Goal: Ask a question: Seek information or help from site administrators or community

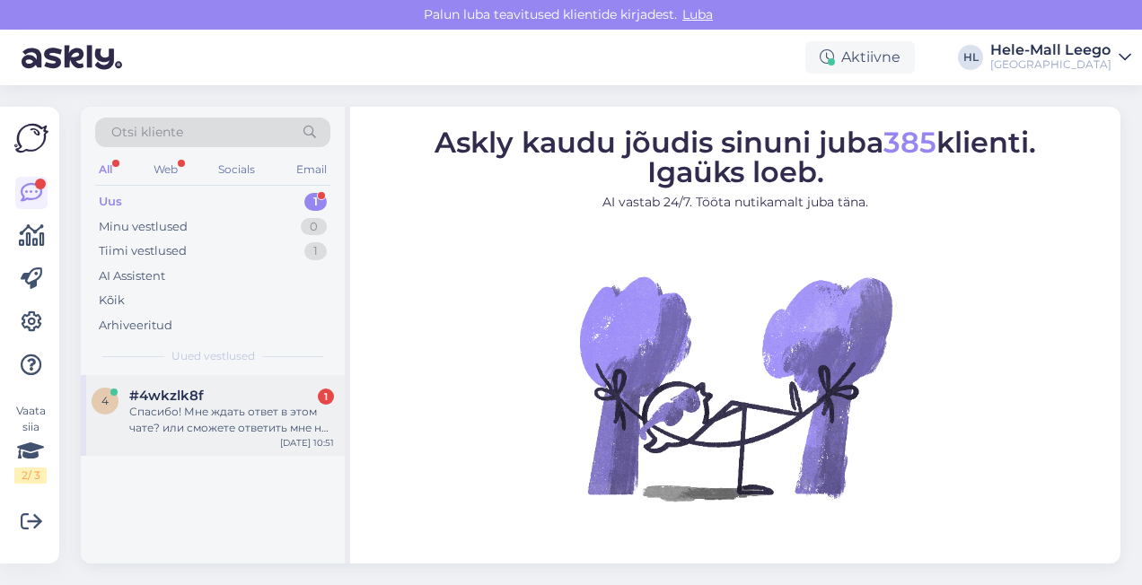
click at [244, 407] on div "Спасибо! Мне ждать ответ в этом чате? или сможете ответить мне на e-mail?" at bounding box center [231, 420] width 205 height 32
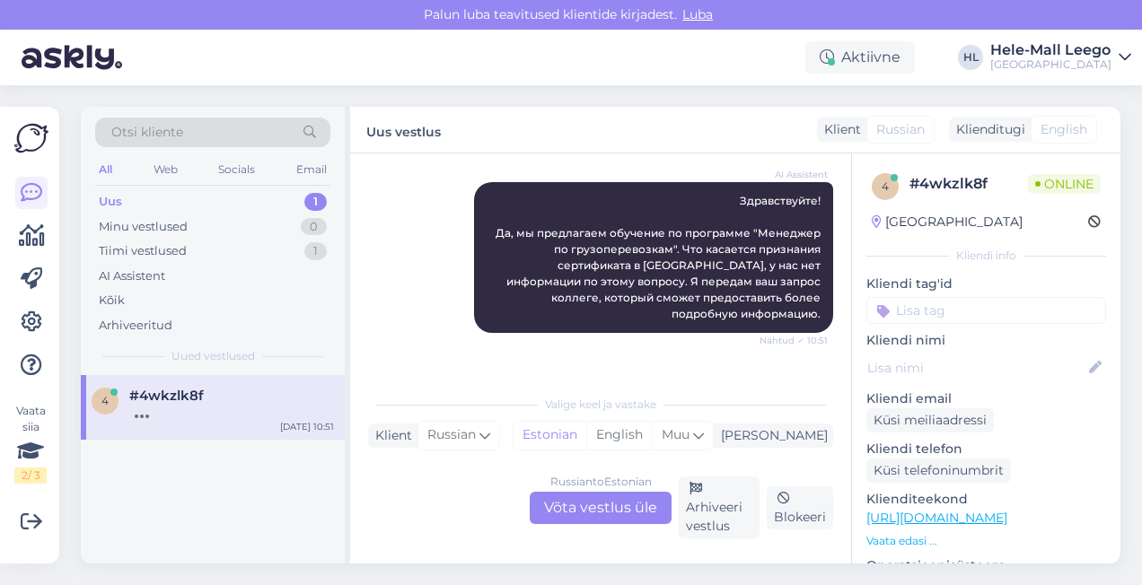
scroll to position [411, 0]
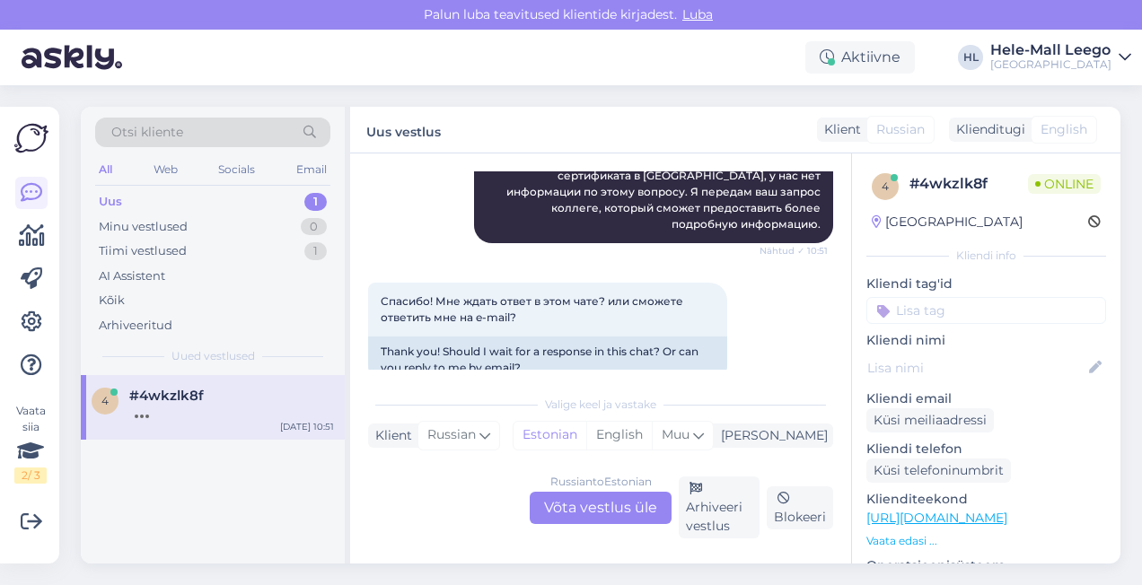
click at [578, 515] on div "Russian to Estonian Võta vestlus üle" at bounding box center [600, 508] width 142 height 32
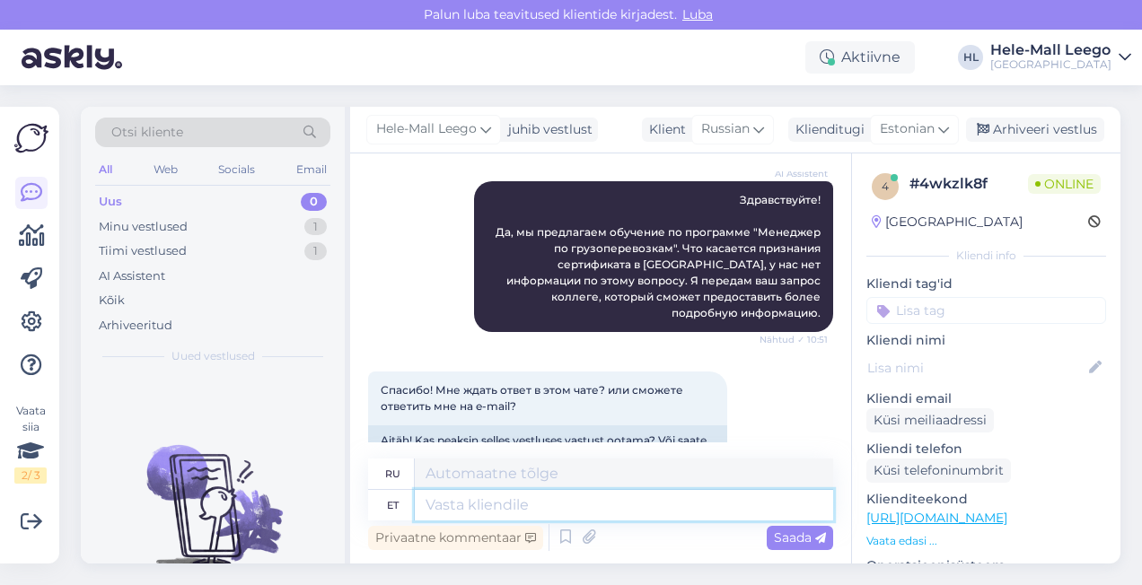
click at [431, 503] on textarea at bounding box center [624, 505] width 418 height 31
type textarea "Tere"
type textarea "Привет"
type textarea "Tere,"
type textarea "Привет,"
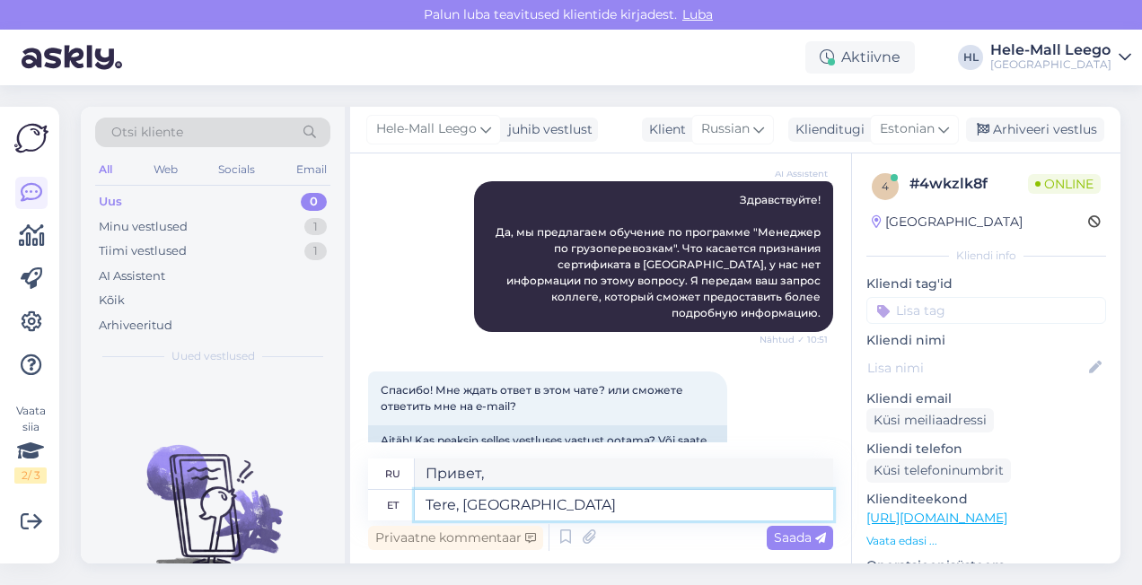
type textarea "Tere, [GEOGRAPHIC_DATA]"
type textarea "Привет, [GEOGRAPHIC_DATA]"
type textarea "Tere, [GEOGRAPHIC_DATA]"
type textarea "Здравствуйте, [GEOGRAPHIC_DATA]"
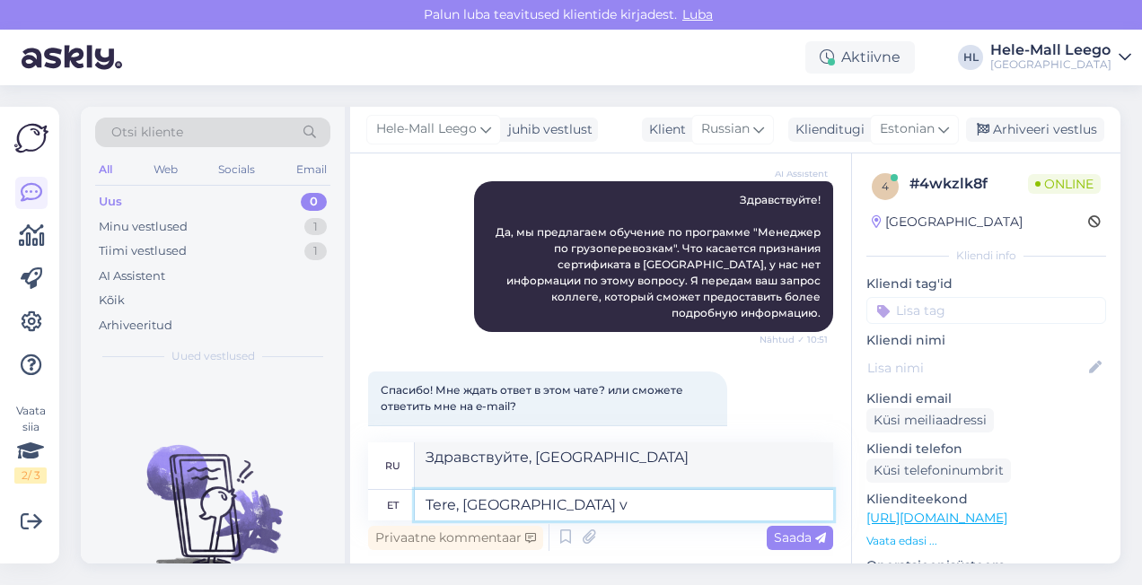
scroll to position [338, 0]
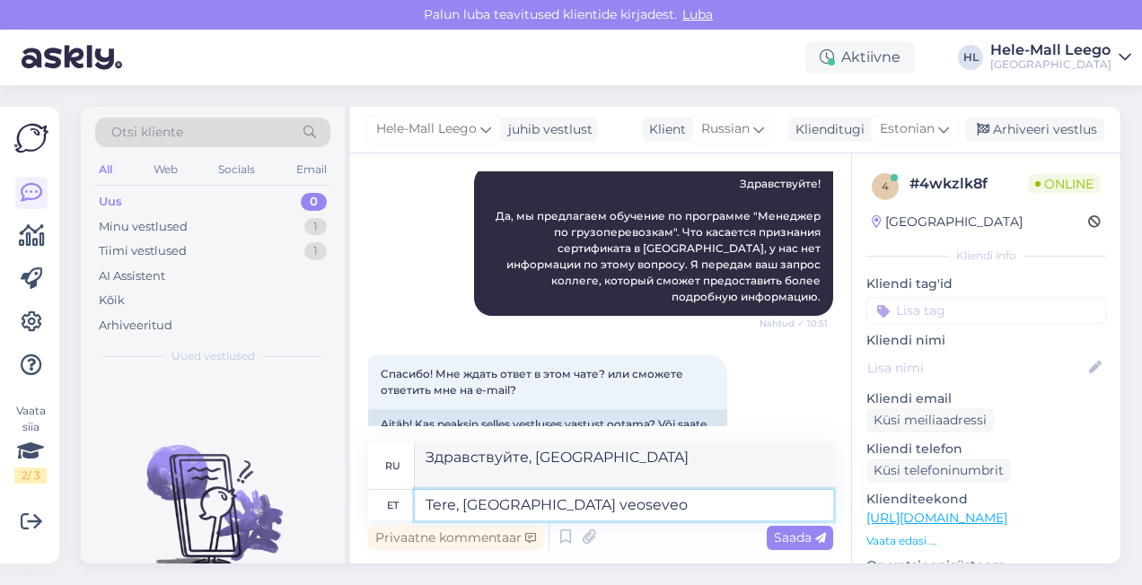
type textarea "Tere, [GEOGRAPHIC_DATA] veoseveo v"
type textarea "Здравствуйте, [GEOGRAPHIC_DATA], грузовые перевозки"
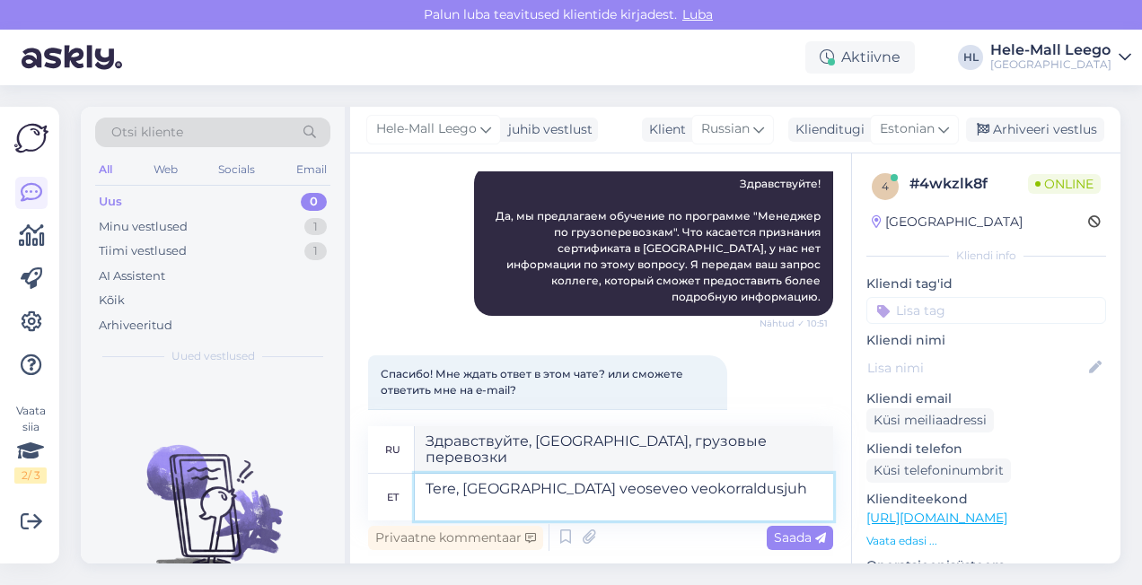
scroll to position [354, 0]
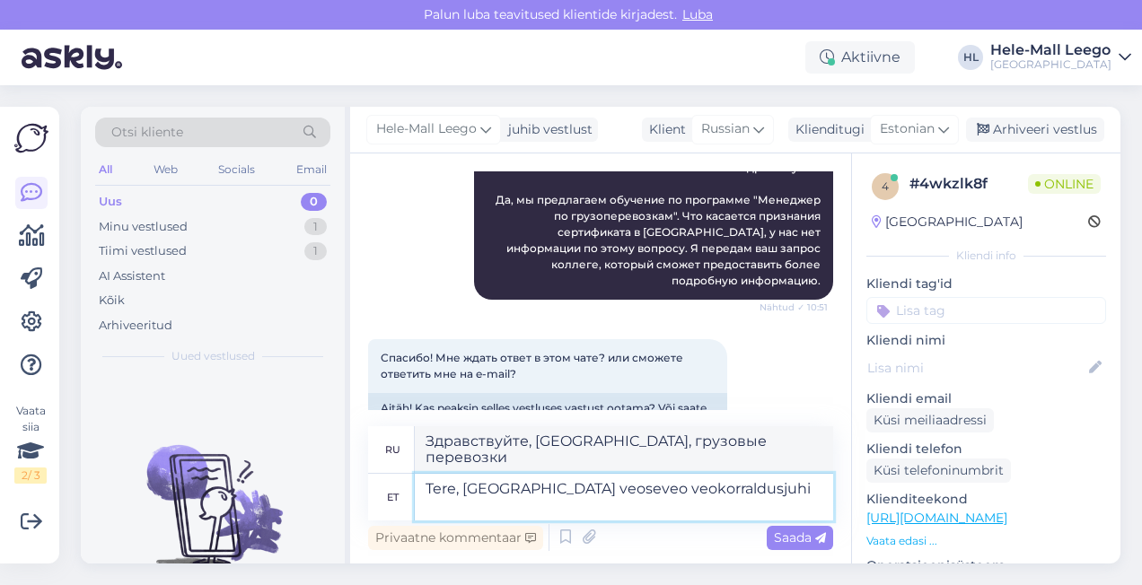
type textarea "Tere, [GEOGRAPHIC_DATA] veoseveo veokorraldusjuhi a"
type textarea "Здравствуйте, [GEOGRAPHIC_DATA], менеджер по грузовым перевозкам"
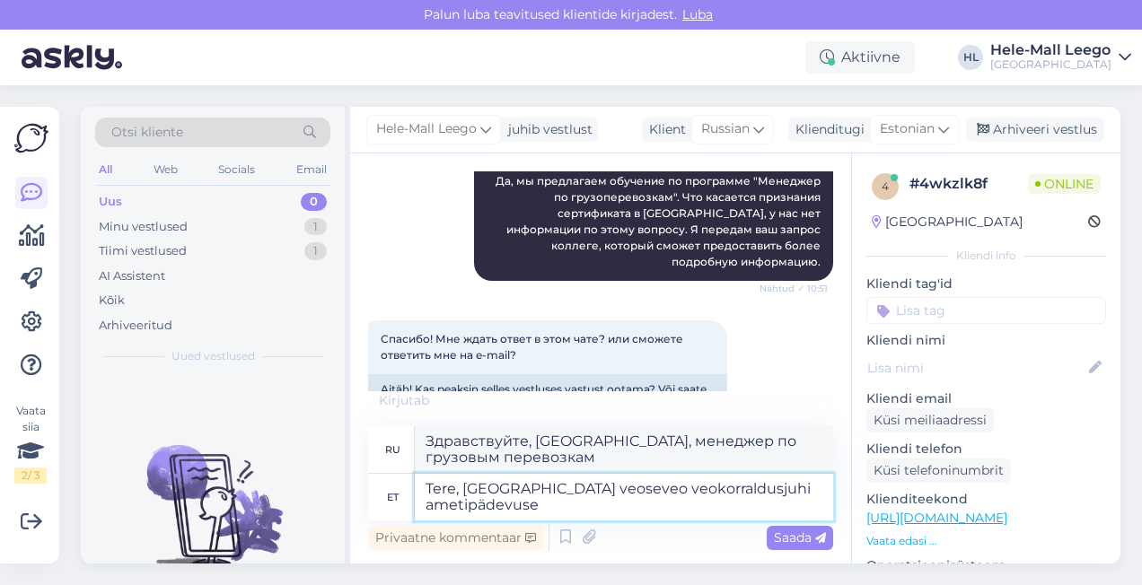
type textarea "Tere, [GEOGRAPHIC_DATA] veoseveo veokorraldusjuhi ametipädevuse"
type textarea "Здравствуйте, профессиональная квалификация менеджера по управлению грузоперево…"
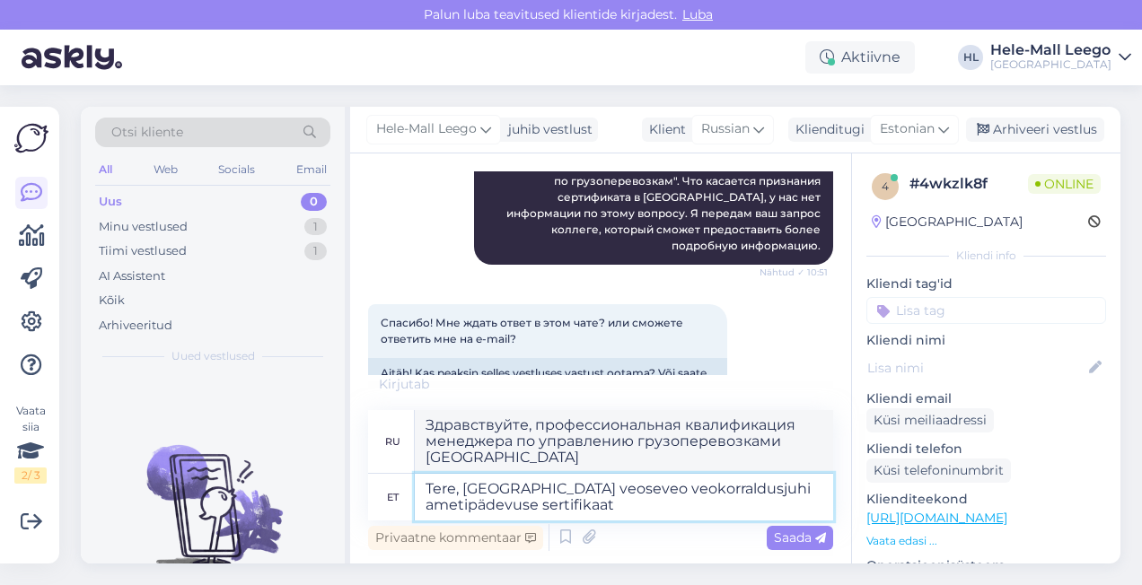
type textarea "Tere, [GEOGRAPHIC_DATA] veoseveo veokorraldusjuhi ametipädevuse sertifikaat"
type textarea "Здравствуйте, [GEOGRAPHIC_DATA], сертификат профессиональной компетентности мен…"
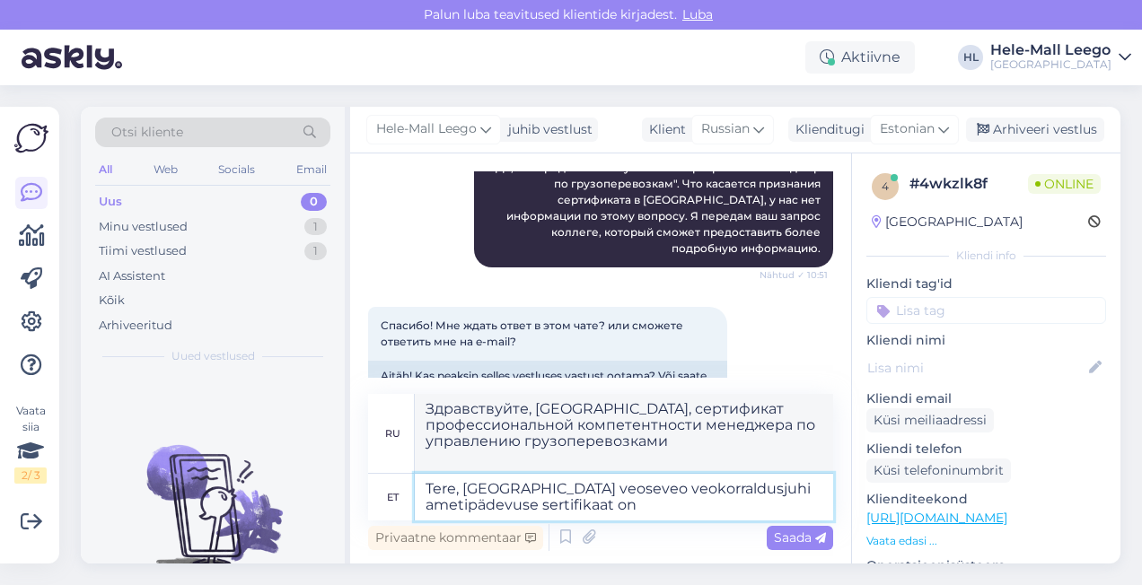
type textarea "Tere, [GEOGRAPHIC_DATA] veoseveo veokorraldusjuhi ametipädevuse sertifikaat on"
type textarea "Здравствуйте, сертификат компетентности менеджера по управлению грузовыми перев…"
type textarea "Tere, [GEOGRAPHIC_DATA] veoseveo veokorraldusjuhi ametipädevuse sertifikaat on …"
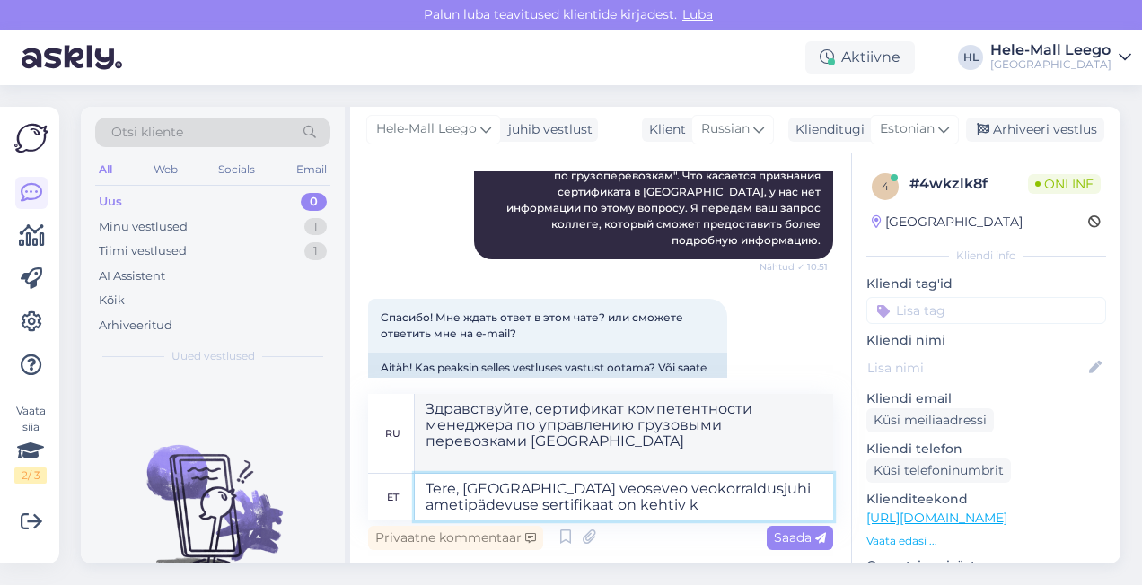
type textarea "Здравствуйте, сертификат менеджера по управлению грузовыми перевозками [GEOGRAP…"
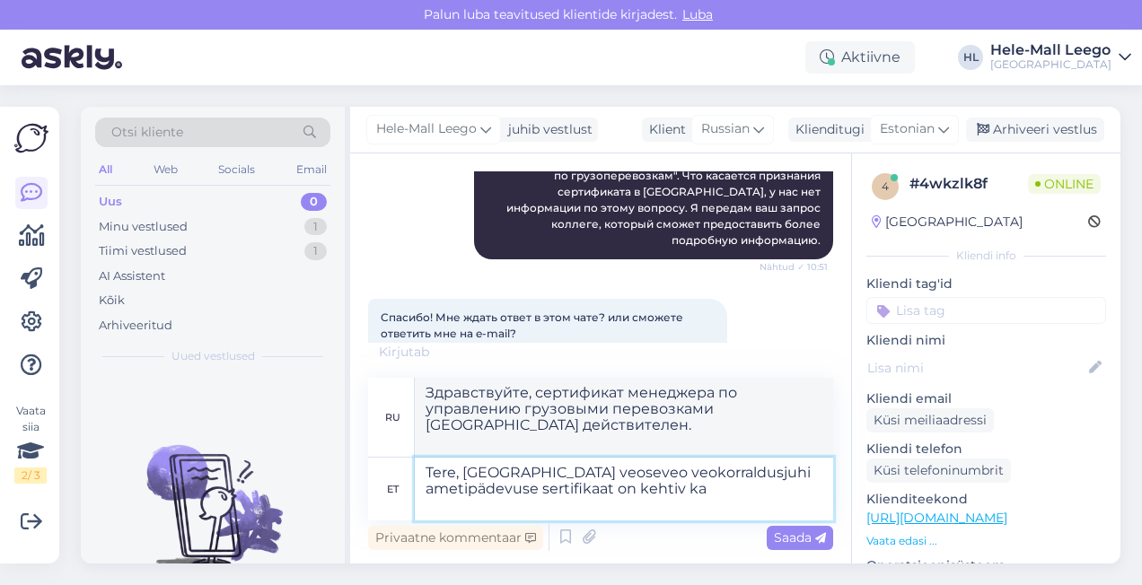
type textarea "Tere, [GEOGRAPHIC_DATA] veoseveo veokorraldusjuhi ametipädevuse sertifikaat on …"
type textarea "Здравствуйте, сертификат менеджера по управлению грузовыми перевозками [GEOGRAP…"
type textarea "Tere, [GEOGRAPHIC_DATA] veoseveo veokorraldusjuhi ametipädevuse sertifikaat on …"
type textarea "Здравствуйте, сертификат [GEOGRAPHIC_DATA] о профессиональной компетентности ме…"
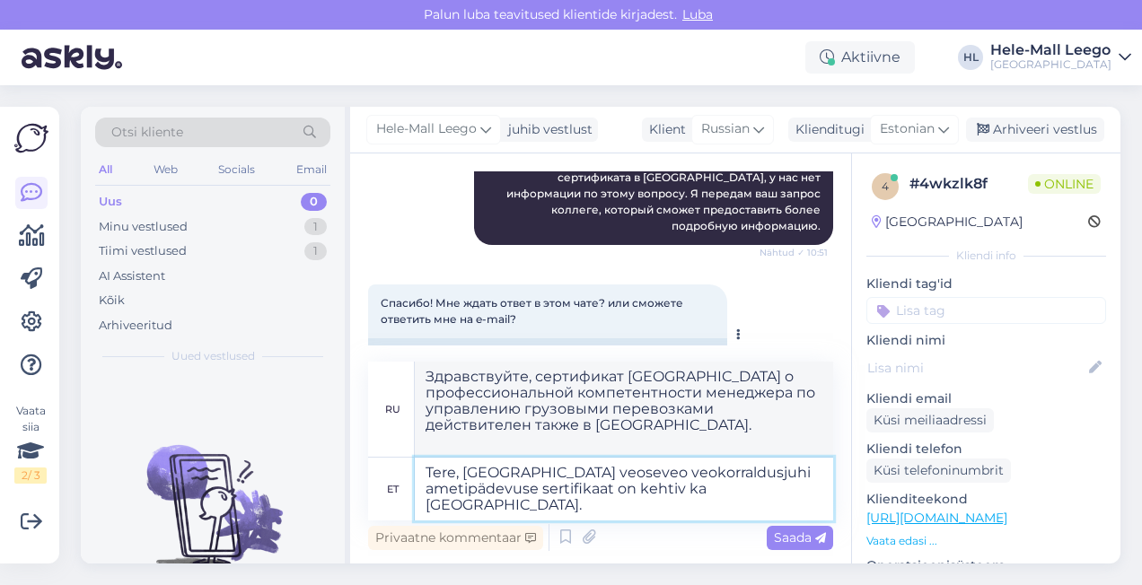
scroll to position [419, 0]
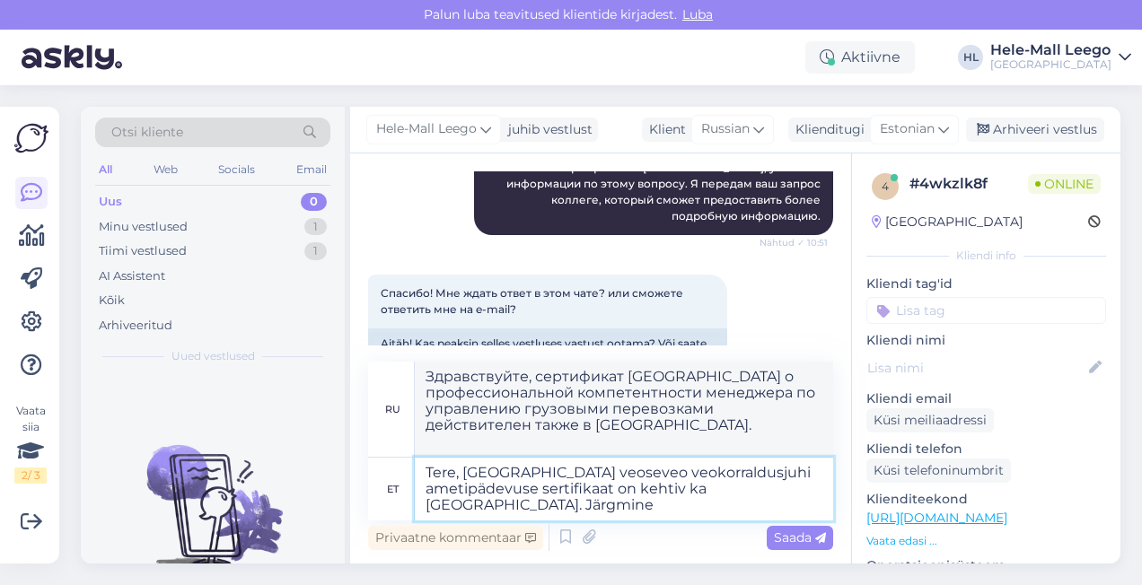
type textarea "Tere, [GEOGRAPHIC_DATA] veoseveo veokorraldusjuhi ametipädevuse sertifikaat on …"
type textarea "Здравствуйте! Сертификат менеджера по управлению грузовыми перевозками [GEOGRAP…"
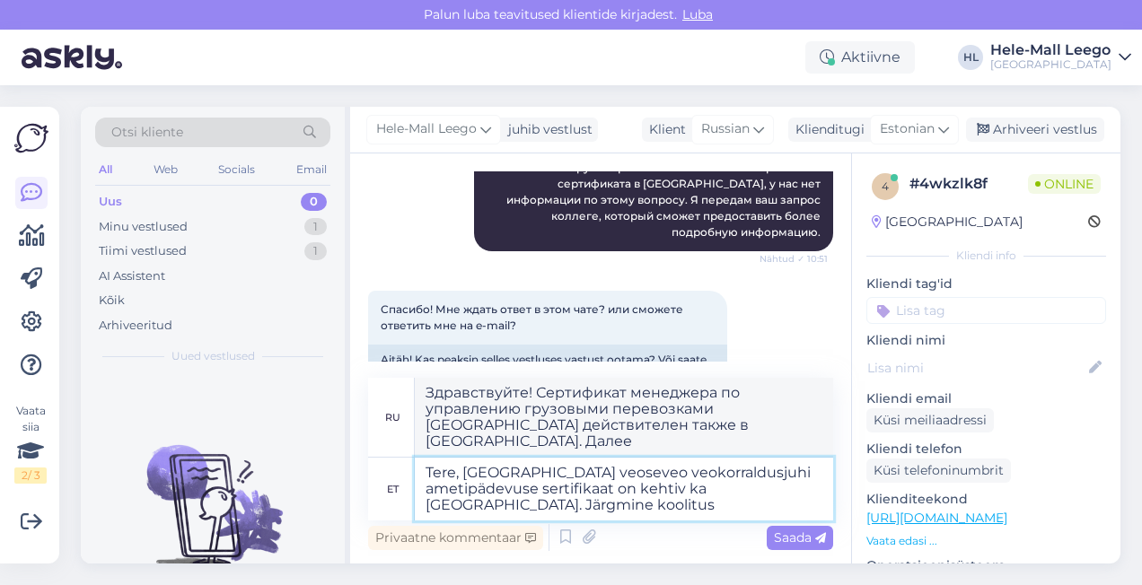
type textarea "Tere, [GEOGRAPHIC_DATA] veoseveo veokorraldusjuhi ametipädevuse sertifikaat on …"
type textarea "Здравствуйте! Сертификат менеджера по управлению грузовыми перевозками [GEOGRAP…"
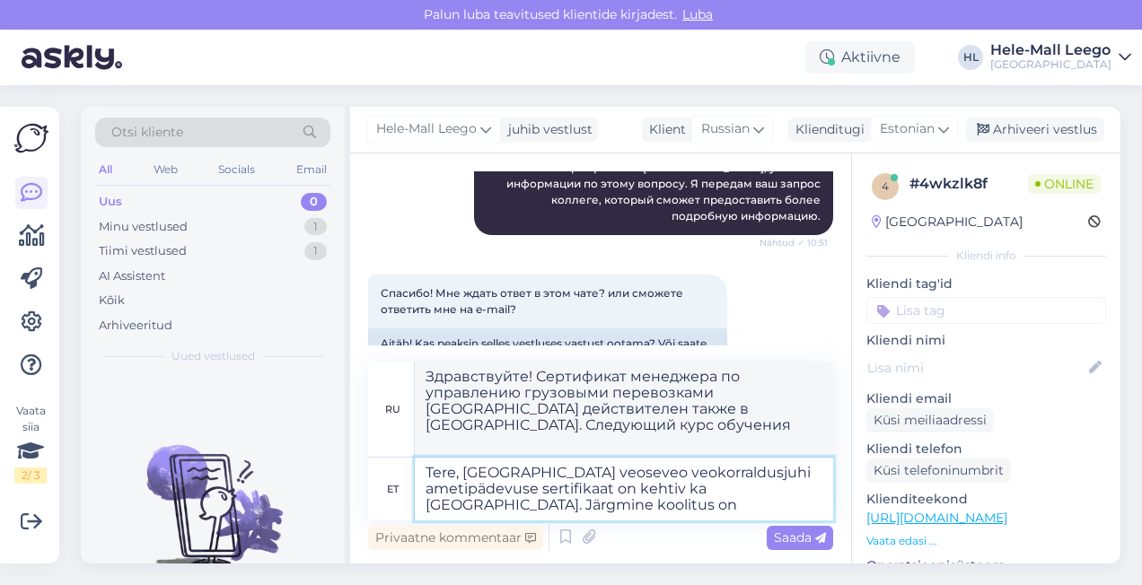
type textarea "Tere, [GEOGRAPHIC_DATA] veoseveo veokorraldusjuhi ametipädevuse sertifikaat on …"
type textarea "Здравствуйте! Сертификат менеджера по управлению грузовыми перевозками [GEOGRAP…"
type textarea "Tere, [GEOGRAPHIC_DATA] veoseveo veokorraldusjuhi ametipädevuse sertifikaat on …"
type textarea "Здравствуйте! Сертификат менеджера по управлению грузовыми перевозками [GEOGRAP…"
type textarea "Tere, [GEOGRAPHIC_DATA] veoseveo veokorraldusjuhi ametipädevuse sertifikaat on …"
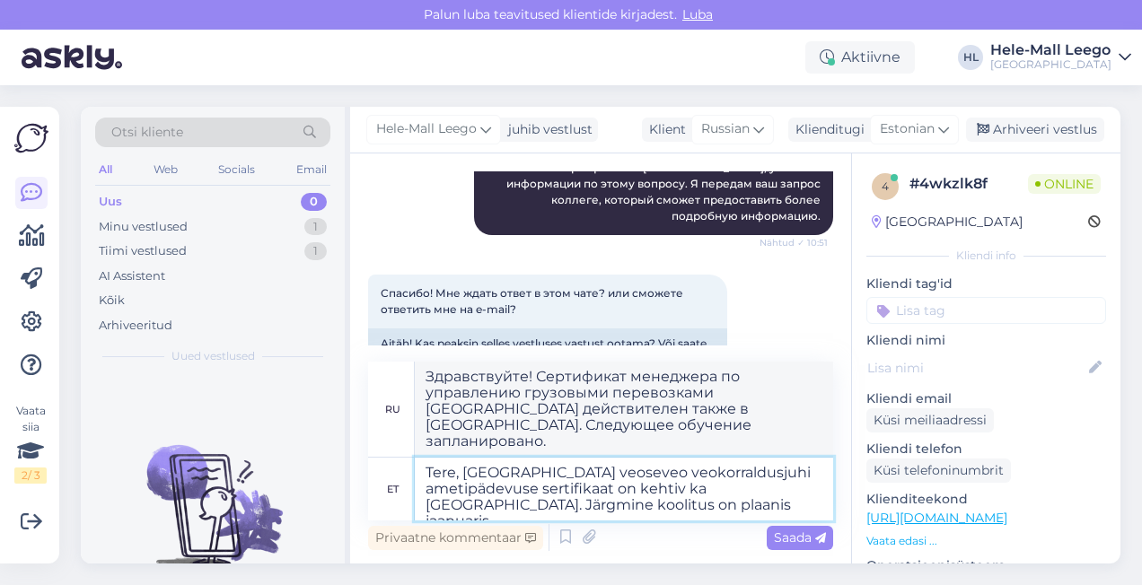
type textarea "Здравствуйте! Сертификат менеджера по управлению грузовыми перевозками [GEOGRAP…"
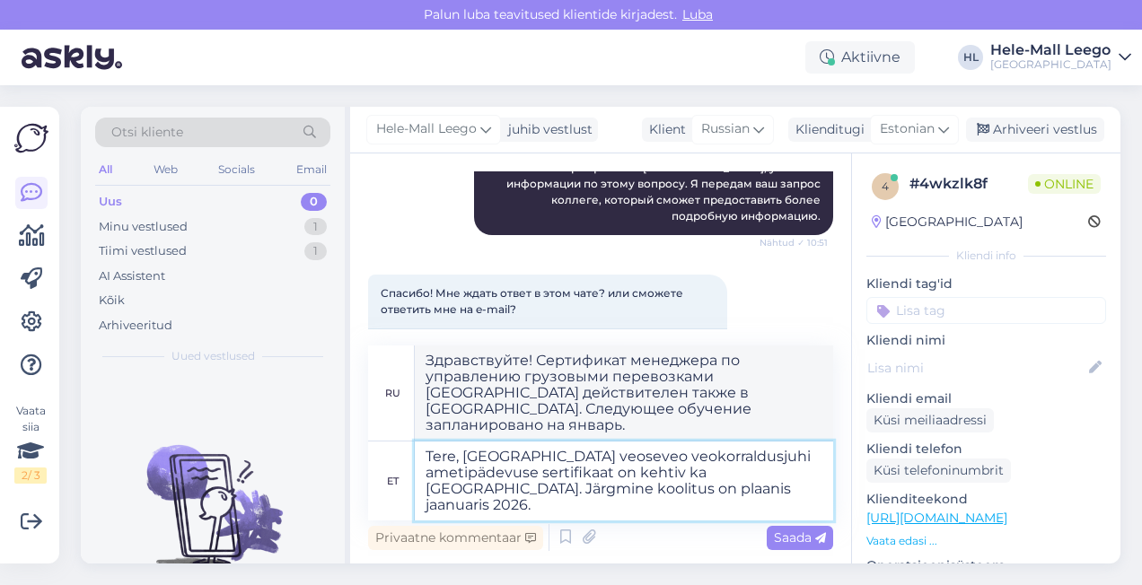
type textarea "Tere, [GEOGRAPHIC_DATA] veoseveo veokorraldusjuhi ametipädevuse sertifikaat on …"
type textarea "Здравствуйте! Сертификат [GEOGRAPHIC_DATA] о профессиональной компетентности ме…"
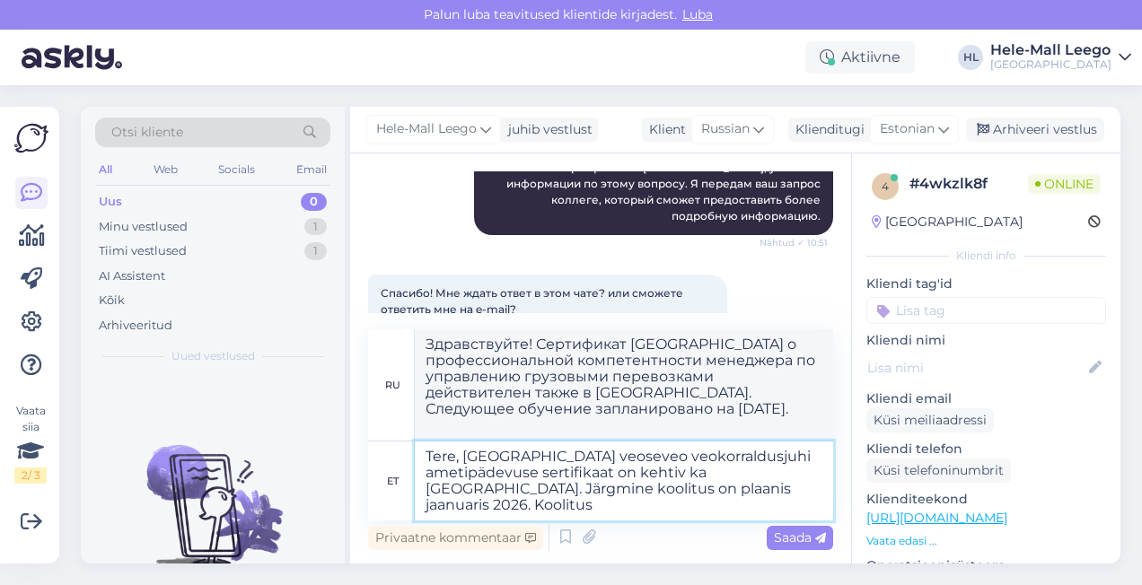
type textarea "Tere, [GEOGRAPHIC_DATA] veoseveo veokorraldusjuhi ametipädevuse sertifikaat on …"
type textarea "Здравствуйте! Сертификат [GEOGRAPHIC_DATA] о профессиональной компетентности ме…"
type textarea "Tere, [GEOGRAPHIC_DATA] veoseveo veokorraldusjuhi ametipädevuse sertifikaat on …"
type textarea "Здравствуйте! Сертификат менеджера по управлению грузовыми перевозками [GEOGRAP…"
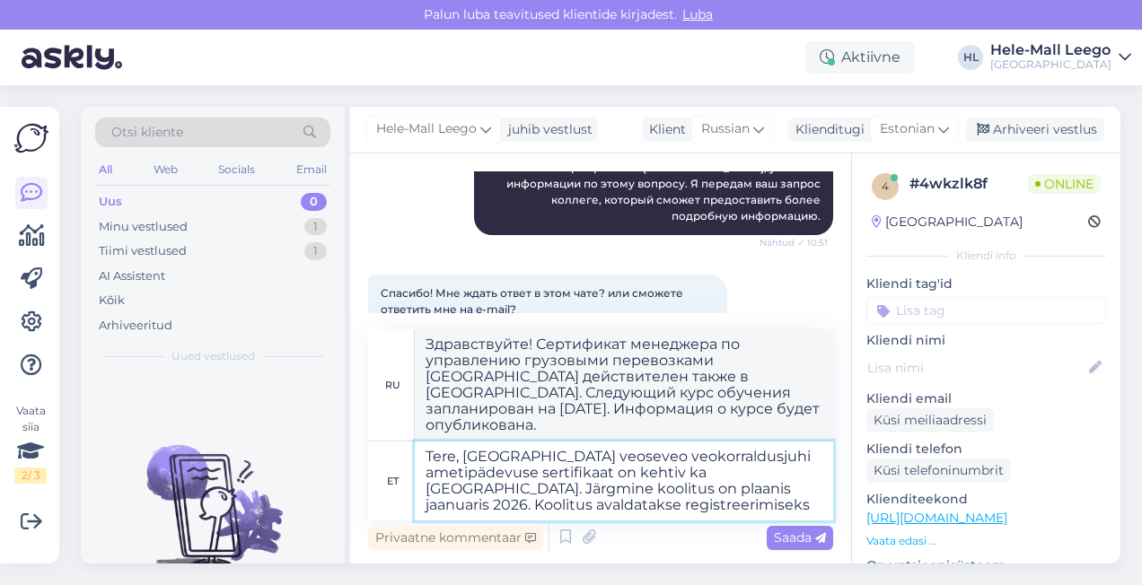
type textarea "Tere, [GEOGRAPHIC_DATA] veoseveo veokorraldusjuhi ametipädevuse sertifikaat on …"
type textarea "Здравствуйте! Сертификат менеджера по управлению грузовыми перевозками [GEOGRAP…"
type textarea "Tere, [GEOGRAPHIC_DATA] veoseveo veokorraldusjuhi ametipädevuse sertifikaat on …"
type textarea "Здравствуйте! Сертификат менеджера по управлению грузовыми перевозками [GEOGRAP…"
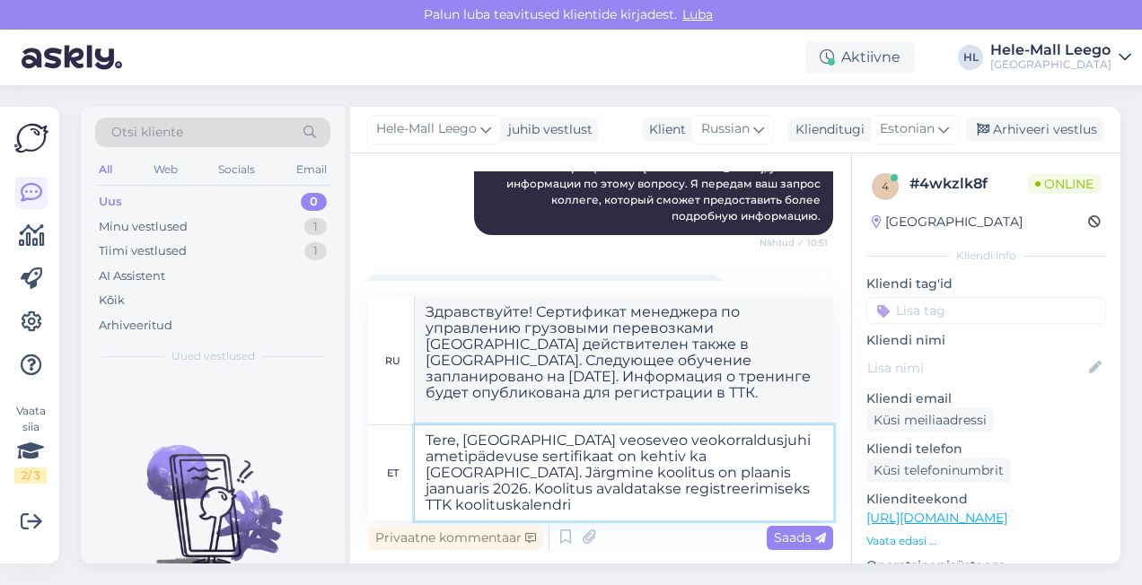
type textarea "Tere, [GEOGRAPHIC_DATA] veoseveo veokorraldusjuhi ametipädevuse sertifikaat on …"
type textarea "Здравствуйте! Сертификат менеджера по управлению грузовыми перевозками [GEOGRAP…"
type textarea "Tere, [GEOGRAPHIC_DATA] veoseveo veokorraldusjuhi ametipädevuse sertifikaat on …"
type textarea "Здравствуйте! Сертификат менеджера по управлению грузовыми перевозками [GEOGRAP…"
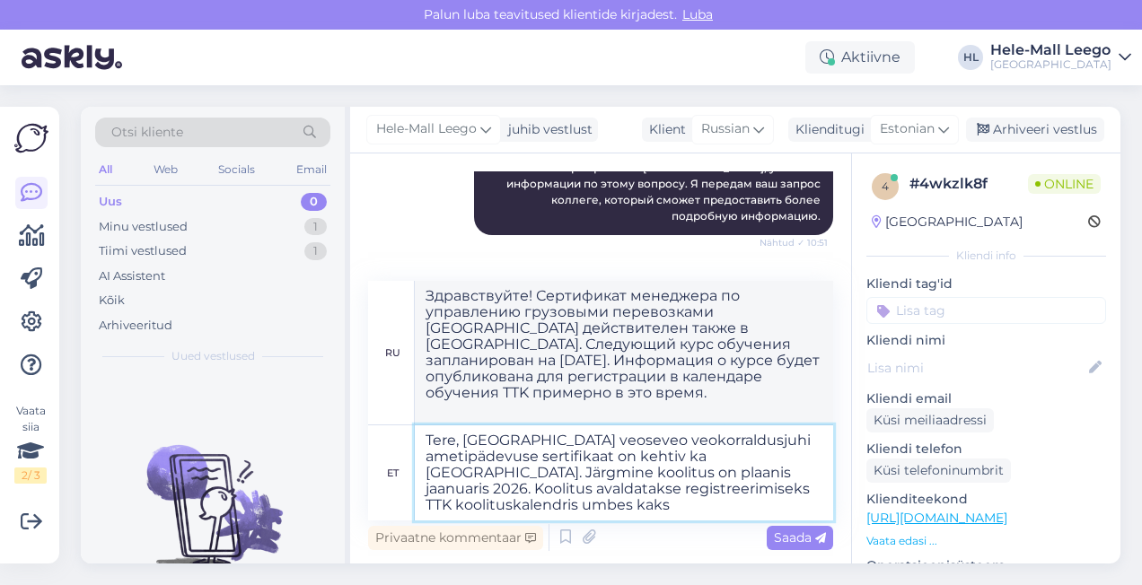
type textarea "Tere, [GEOGRAPHIC_DATA] veoseveo veokorraldusjuhi ametipädevuse sertifikaat on …"
type textarea "Здравствуйте! Сертификат менеджера по управлению грузовыми перевозками [GEOGRAP…"
type textarea "Tere, [GEOGRAPHIC_DATA] veoseveo veokorraldusjuhi ametipädevuse sertifikaat on …"
type textarea "Здравствуйте! Сертификат менеджера по управлению грузовыми перевозками [GEOGRAP…"
type textarea "Tere, [GEOGRAPHIC_DATA] veoseveo veokorraldusjuhi ametipädevuse sertifikaat on …"
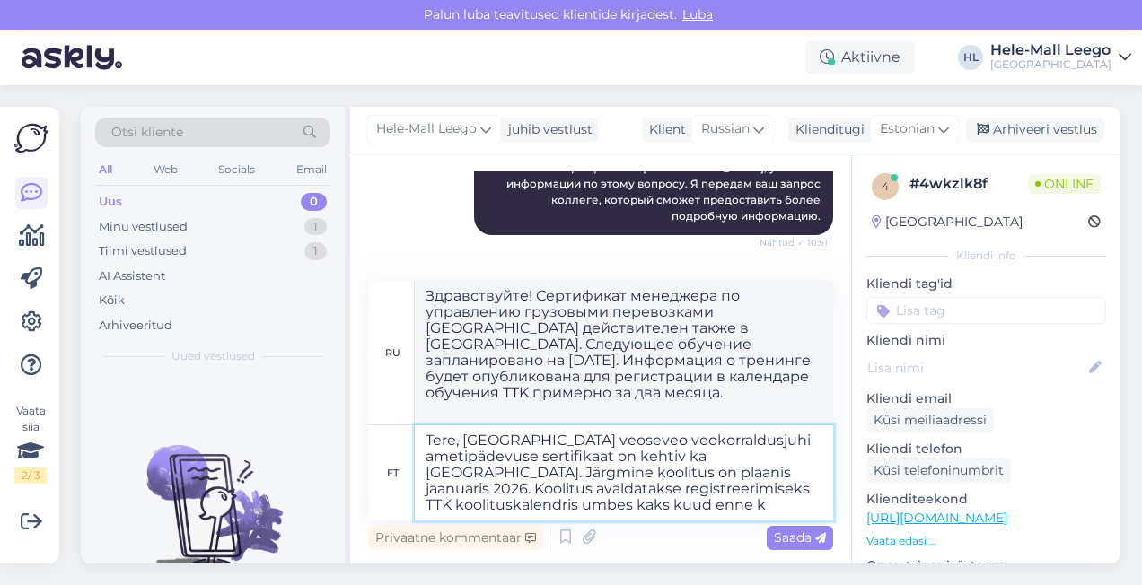
type textarea "Здравствуйте! Сертификат менеджера по управлению грузовыми перевозками [GEOGRAP…"
type textarea "Tere, [GEOGRAPHIC_DATA] veoseveo veokorraldusjuhi ametipädevuse sertifikaat on …"
type textarea "Здравствуйте! Сертификат менеджера по управлению грузовыми перевозками [GEOGRAP…"
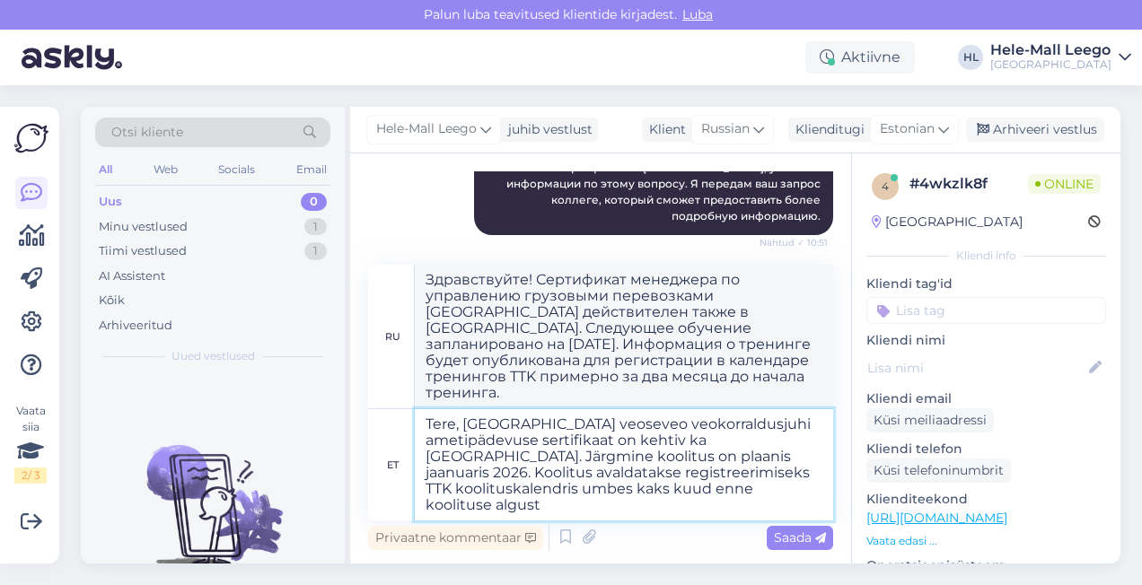
type textarea "Tere, [GEOGRAPHIC_DATA] veoseveo veokorraldusjuhi ametipädevuse sertifikaat on …"
type textarea "Здравствуйте! Сертификат менеджера по управлению грузовыми перевозками [GEOGRAP…"
click at [817, 458] on textarea "Tere, [GEOGRAPHIC_DATA] veoseveo veokorraldusjuhi ametipädevuse sertifikaat on …" at bounding box center [624, 464] width 418 height 111
type textarea "Tere, [GEOGRAPHIC_DATA] veoseveo veokorraldusjuhi ametipädevuse sertifikaat on …"
type textarea "Здравствуйте! Сертификат менеджера по управлению грузовыми перевозками [GEOGRAP…"
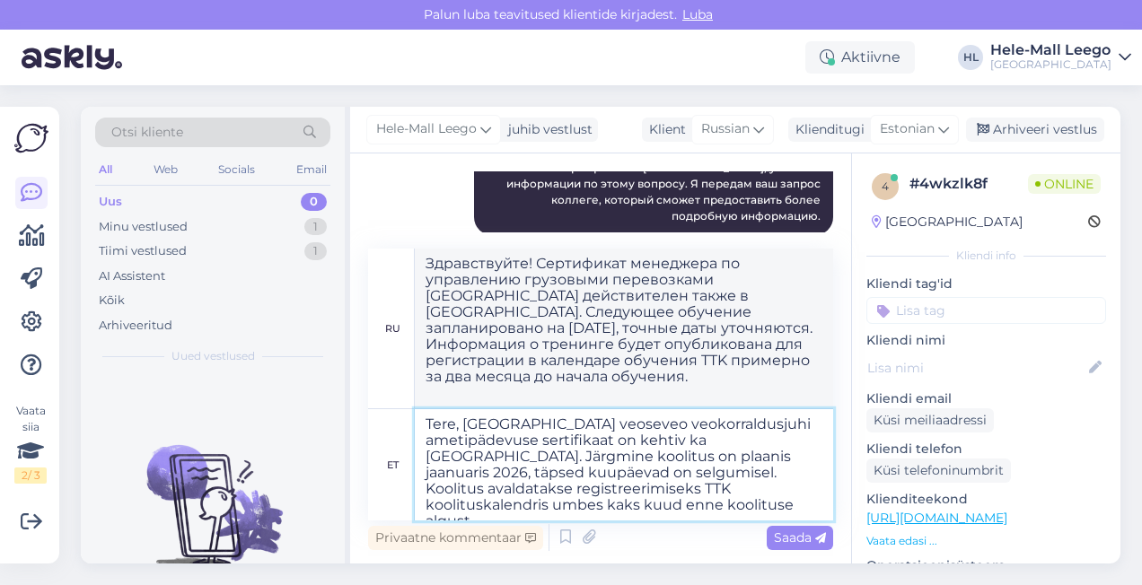
click at [705, 491] on textarea "Tere, [GEOGRAPHIC_DATA] veoseveo veokorraldusjuhi ametipädevuse sertifikaat on …" at bounding box center [624, 464] width 418 height 111
type textarea "Tere, [GEOGRAPHIC_DATA] veoseveo veokorraldusjuhi ametipädevuse sertifikaat on …"
type textarea "Здравствуйте! Сертификат менеджера по управлению грузовыми перевозками [GEOGRAP…"
type textarea "Tere, [GEOGRAPHIC_DATA] veoseveo veokorraldusjuhi ametipädevuse sertifikaat on …"
type textarea "Здравствуйте! Сертификат менеджера по управлению грузовыми перевозками [GEOGRAP…"
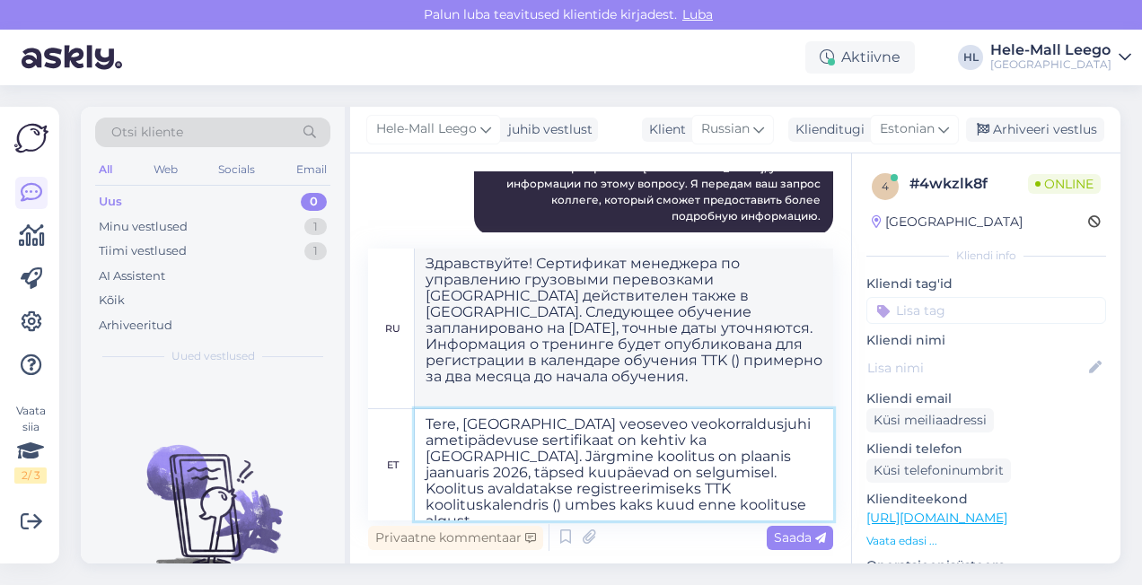
click at [712, 491] on textarea "Tere, [GEOGRAPHIC_DATA] veoseveo veokorraldusjuhi ametipädevuse sertifikaat on …" at bounding box center [624, 464] width 418 height 111
paste textarea "[URL][DOMAIN_NAME]"
type textarea "Tere, [GEOGRAPHIC_DATA] veoseveo veokorraldusjuhi ametipädevuse sertifikaat on …"
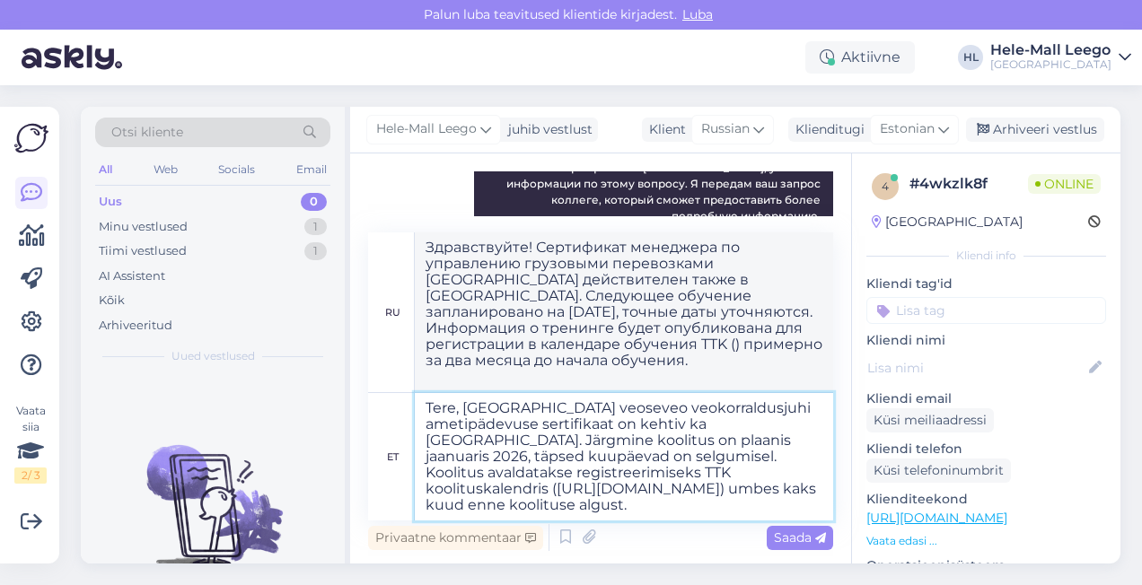
type textarea "Здравствуйте! Сертификат менеджера по управлению грузовыми перевозками [GEOGRAP…"
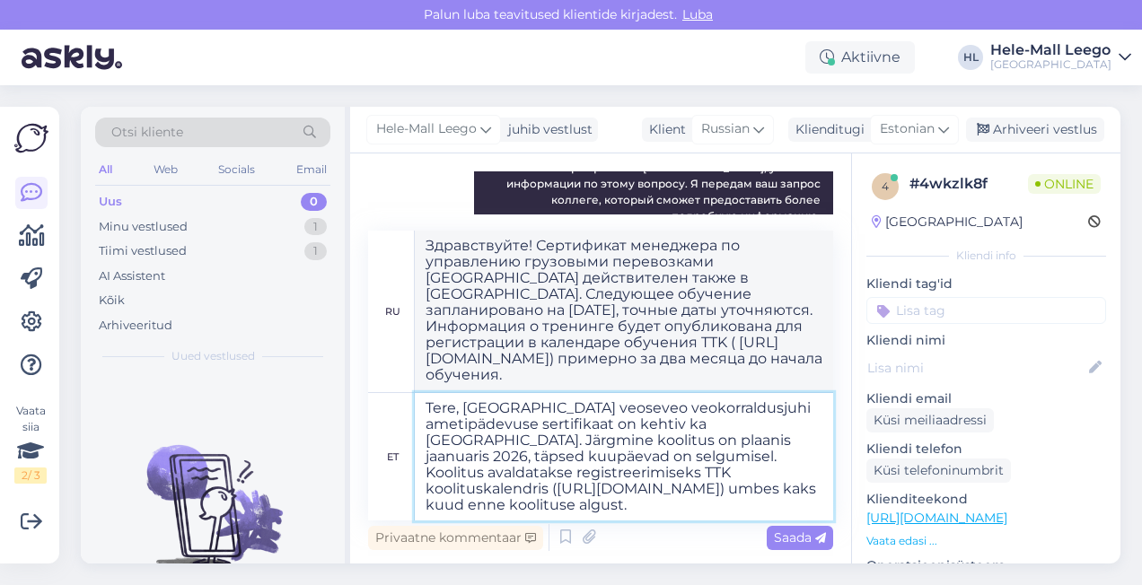
click at [734, 507] on textarea "Tere, [GEOGRAPHIC_DATA] veoseveo veokorraldusjuhi ametipädevuse sertifikaat on …" at bounding box center [624, 456] width 418 height 127
click at [809, 426] on textarea "Tere, [GEOGRAPHIC_DATA] veoseveo veokorraldusjuhi ametipädevuse sertifikaat on …" at bounding box center [624, 456] width 418 height 127
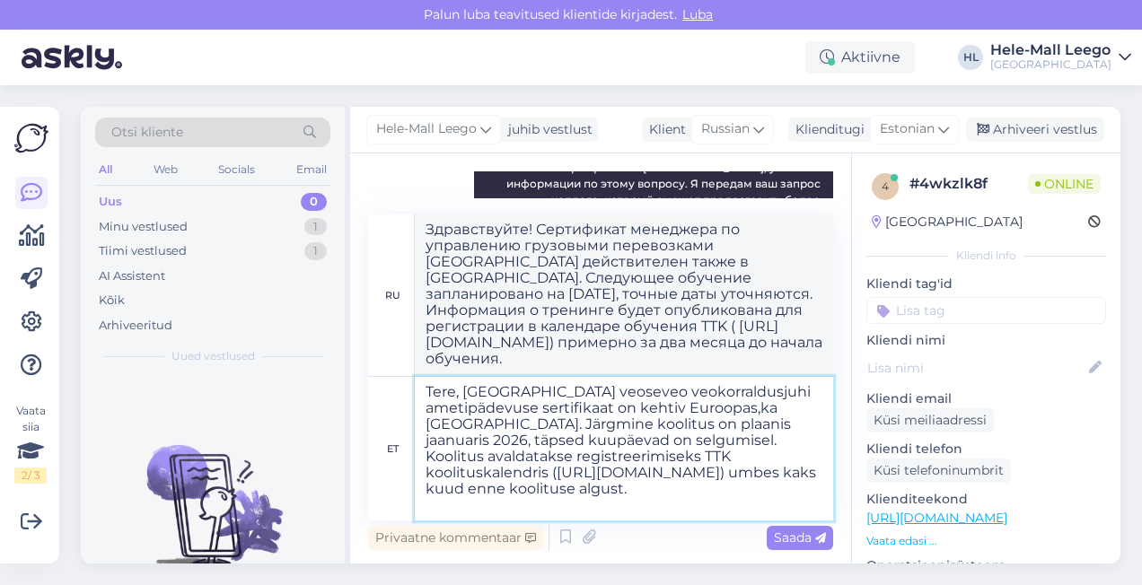
type textarea "Tere, [GEOGRAPHIC_DATA] veoseveo veokorraldusjuhi ametipädevuse sertifikaat on …"
type textarea "Здравствуйте! Сертификат менеджера по управлению грузовыми перевозками [GEOGRAP…"
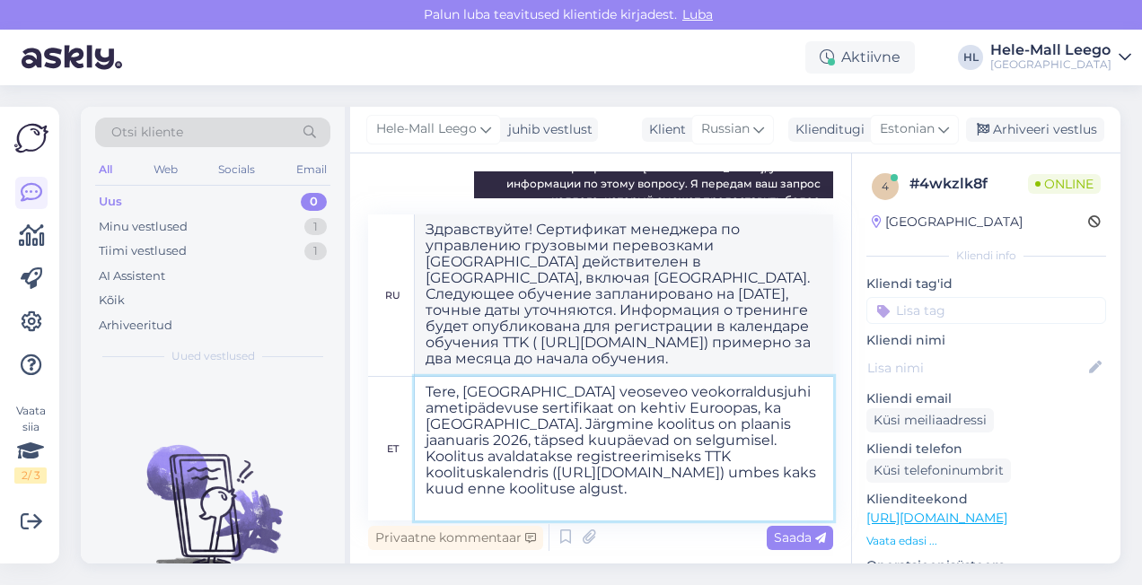
click at [740, 504] on textarea "Tere, [GEOGRAPHIC_DATA] veoseveo veokorraldusjuhi ametipädevuse sertifikaat on …" at bounding box center [624, 449] width 418 height 144
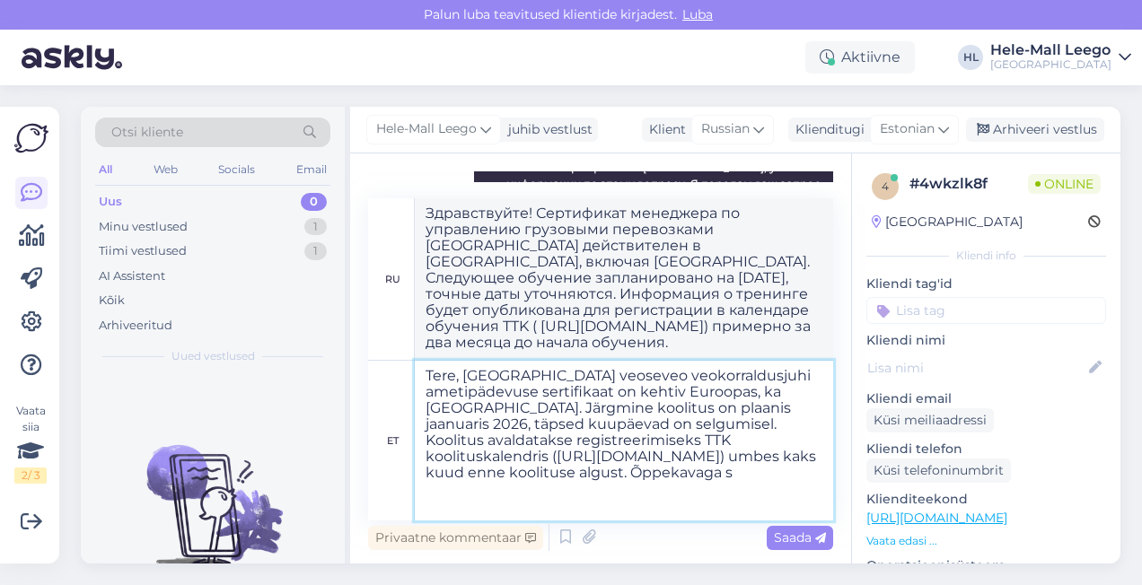
type textarea "Tere, [GEOGRAPHIC_DATA] veoseveo veokorraldusjuhi ametipädevuse sertifikaat on …"
type textarea "Здравствуйте! Сертификат менеджера по управлению грузовыми перевозками [GEOGRAP…"
type textarea "Tere, [GEOGRAPHIC_DATA] veoseveo veokorraldusjuhi ametipädevuse sertifikaat on …"
type textarea "Здравствуйте! Сертификат менеджера по управлению грузовыми перевозками [GEOGRAP…"
type textarea "Tere, [GEOGRAPHIC_DATA] veoseveo veokorraldusjuhi ametipädevuse sertifikaat on …"
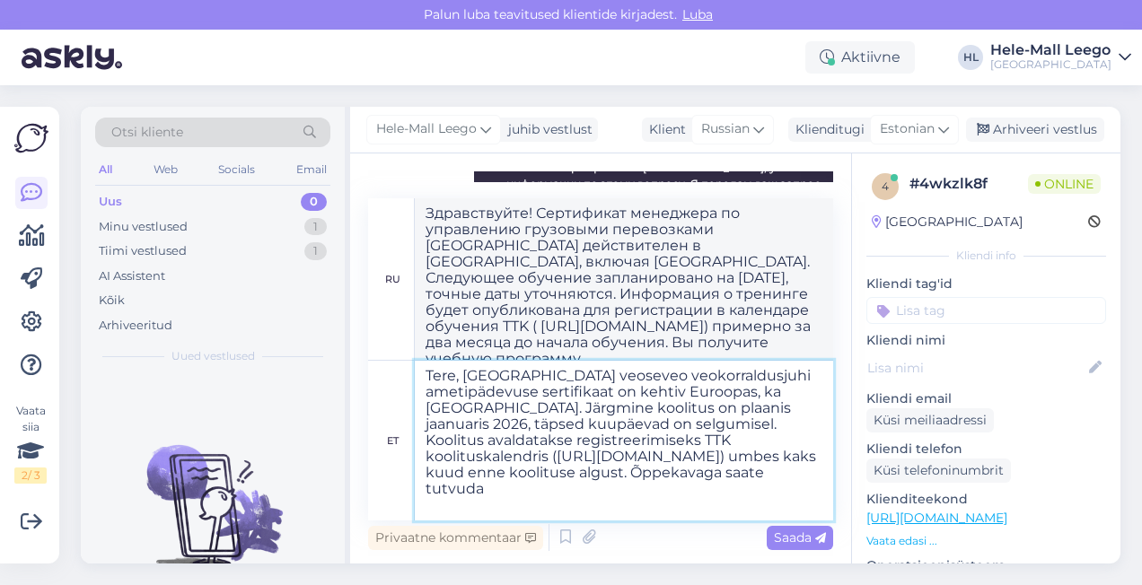
type textarea "Здравствуйте! Сертификат менеджера по управлению грузовыми перевозками [GEOGRAP…"
click at [423, 512] on textarea "Tere, [GEOGRAPHIC_DATA] veoseveo veokorraldusjuhi ametipädevuse sertifikaat on …" at bounding box center [624, 441] width 418 height 160
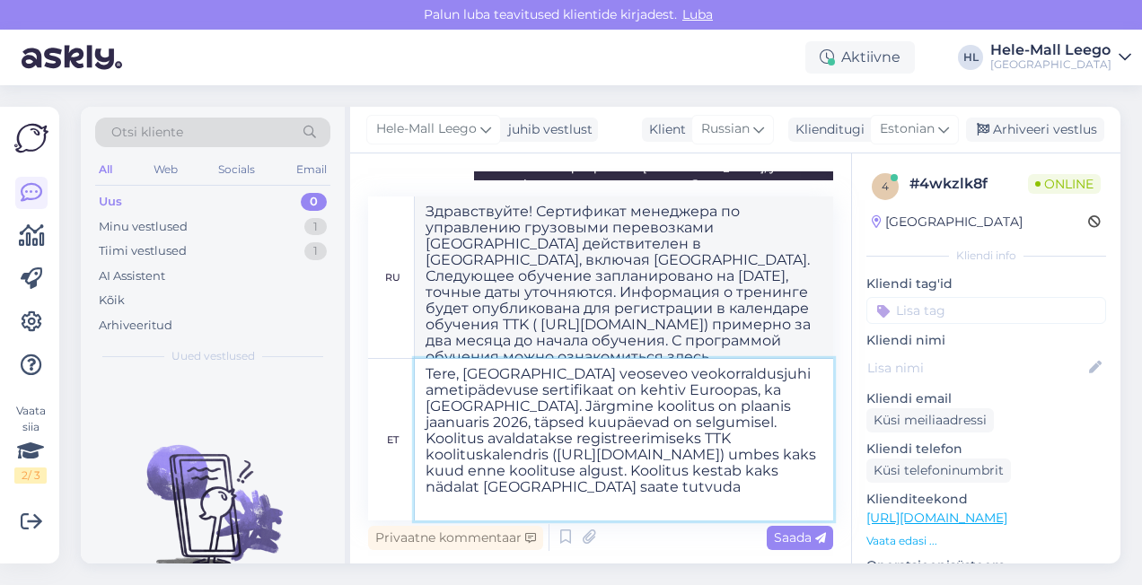
scroll to position [7, 0]
type textarea "Tere, [GEOGRAPHIC_DATA] veoseveo veokorraldusjuhi ametipädevuse sertifikaat on …"
type textarea "Здравствуйте! Сертификат менеджера по управлению грузовыми перевозками [GEOGRAP…"
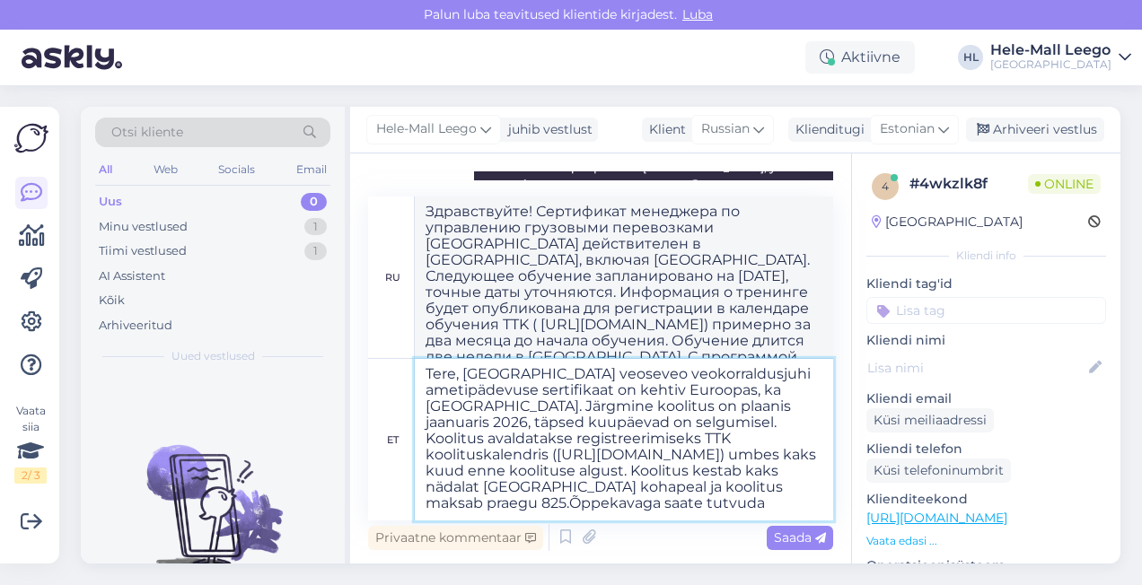
type textarea "Tere, [GEOGRAPHIC_DATA] veoseveo veokorraldusjuhi ametipädevuse sertifikaat on …"
type textarea "Здравствуйте! Сертификат менеджера по управлению грузовыми перевозками [GEOGRAP…"
type textarea "Tere, [GEOGRAPHIC_DATA] veoseveo veokorraldusjuhi ametipädevuse sertifikaat on …"
type textarea "Здравствуйте! Сертификат менеджера по управлению грузовыми перевозками [GEOGRAP…"
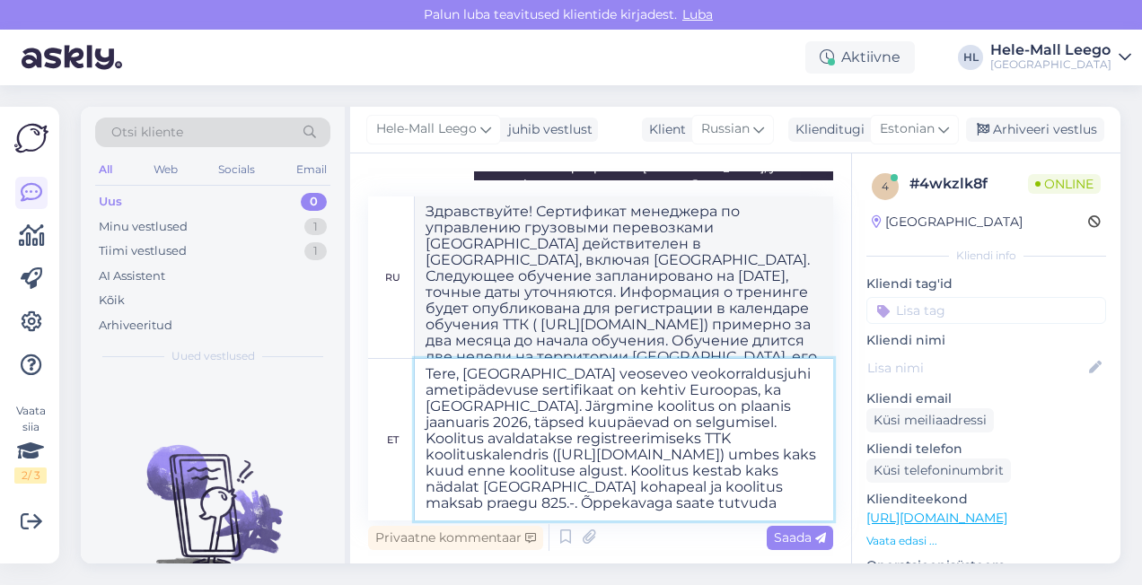
click at [634, 513] on textarea "Tere, [GEOGRAPHIC_DATA] veoseveo veokorraldusjuhi ametipädevuse sertifikaat on …" at bounding box center [624, 440] width 418 height 162
type textarea "Tere, [GEOGRAPHIC_DATA] veoseveo veokorraldusjuhi ametipädevuse sertifikaat on …"
type textarea "Здравствуйте! Сертификат менеджера по управлению грузовыми перевозками [GEOGRAP…"
paste textarea "[URL][DOMAIN_NAME]"
type textarea "Tere, [GEOGRAPHIC_DATA] veoseveo veokorraldusjuhi ametipädevuse sertifikaat on …"
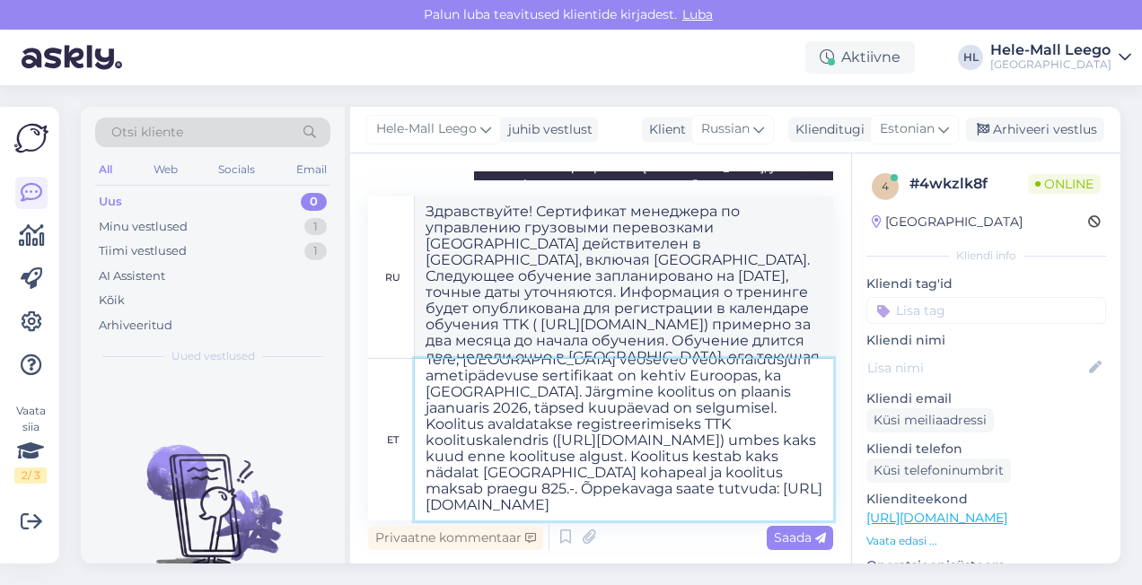
scroll to position [39, 0]
type textarea "Loremipsumdo! Sitametcon adipiscin el seddoeiusm temporinc utlaboreetd Magnaali…"
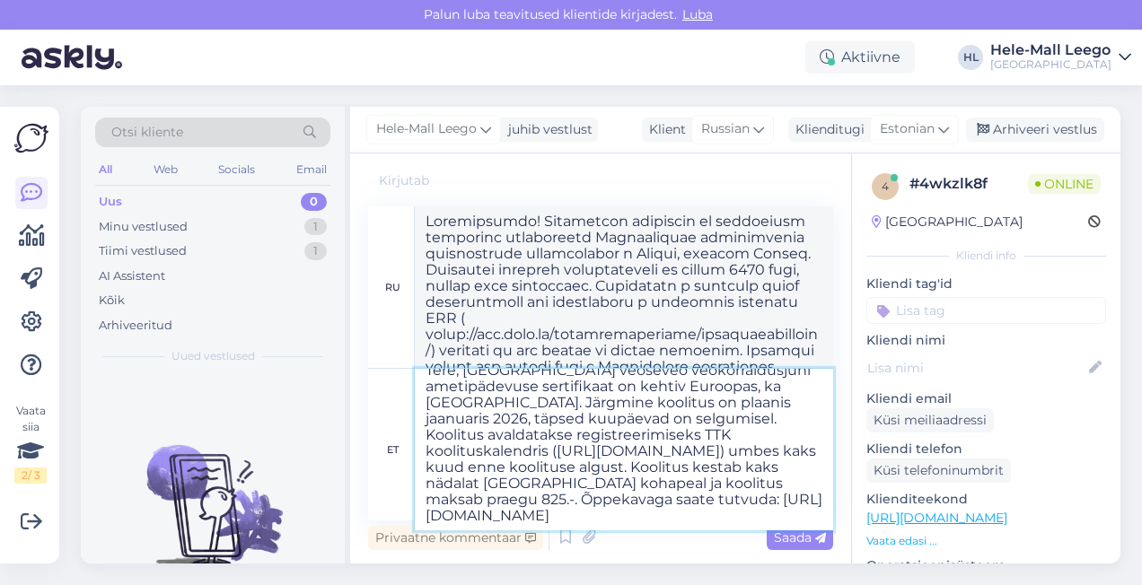
scroll to position [0, 0]
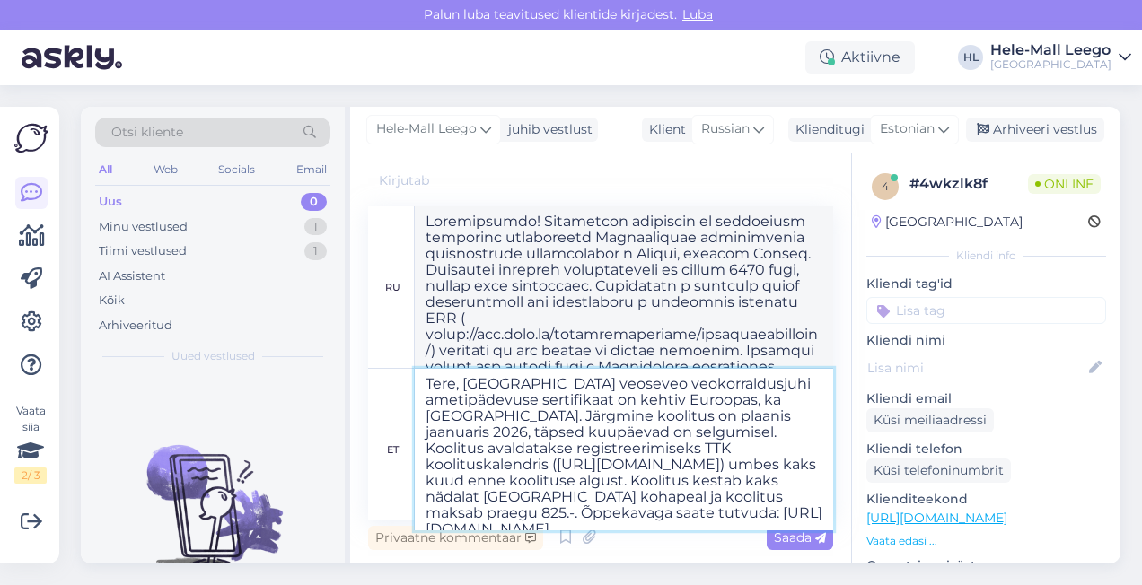
click at [461, 394] on textarea "Tere, [GEOGRAPHIC_DATA] veoseveo veokorraldusjuhi ametipädevuse sertifikaat on …" at bounding box center [624, 450] width 418 height 162
click at [458, 388] on textarea "Tere, [GEOGRAPHIC_DATA] veoseveo veokorraldusjuhi ametipädevuse sertifikaat on …" at bounding box center [624, 450] width 418 height 162
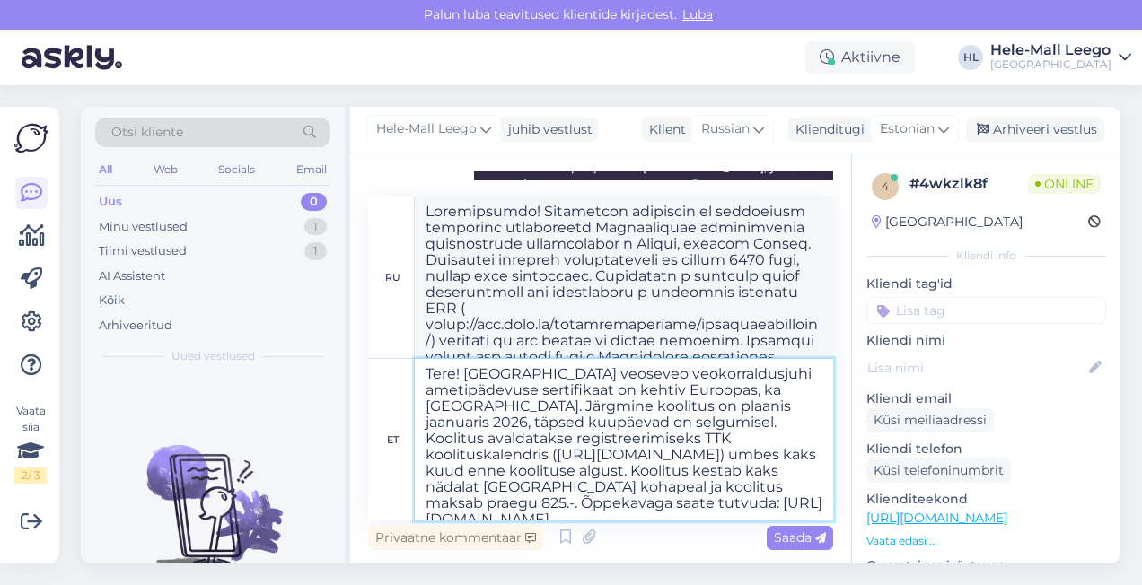
click at [528, 420] on textarea "Tere! [GEOGRAPHIC_DATA] veoseveo veokorraldusjuhi ametipädevuse sertifikaat on …" at bounding box center [624, 440] width 418 height 162
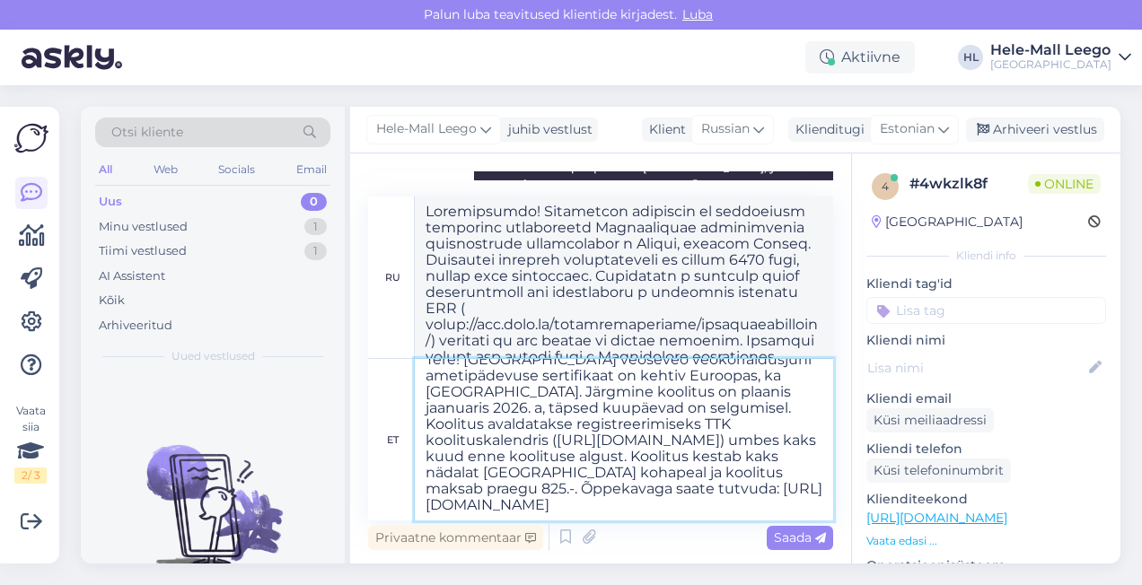
click at [725, 473] on textarea "Tere! [GEOGRAPHIC_DATA] veoseveo veokorraldusjuhi ametipädevuse sertifikaat on …" at bounding box center [624, 440] width 418 height 162
type textarea "Tere! [GEOGRAPHIC_DATA] veoseveo veokorraldusjuhi ametipädevuse sertifikaat on …"
type textarea "Loremipsumdo! Sitametcon adipiscin el seddoeiusm temporinc utlaboreetd Magnaali…"
type textarea "Tere! [GEOGRAPHIC_DATA] veoseveo veokorraldusjuhi ametipädevuse sertifikaat on …"
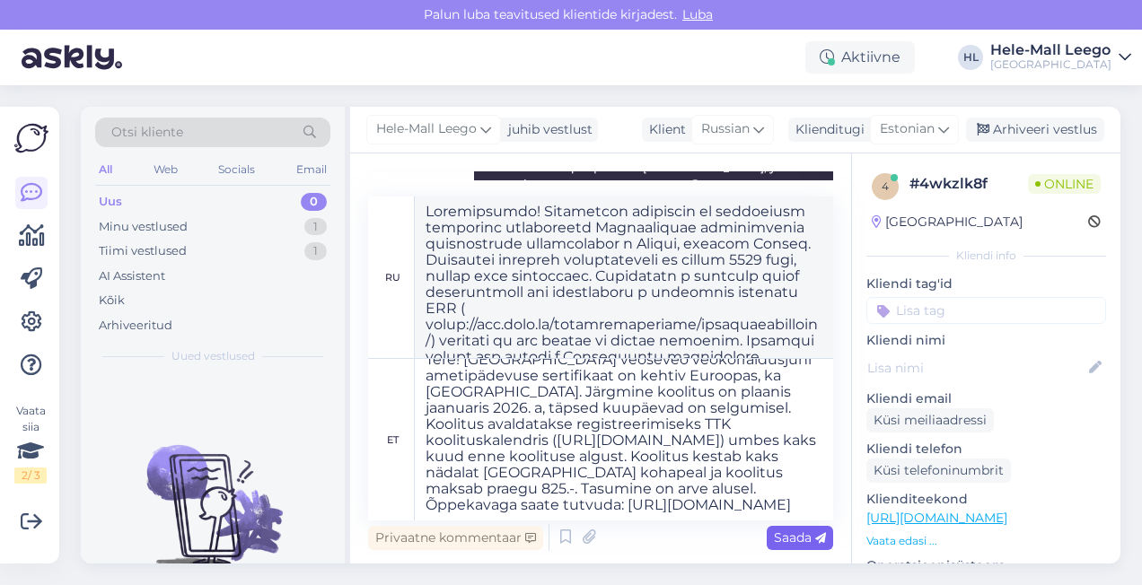
click at [793, 537] on span "Saada" at bounding box center [800, 537] width 52 height 16
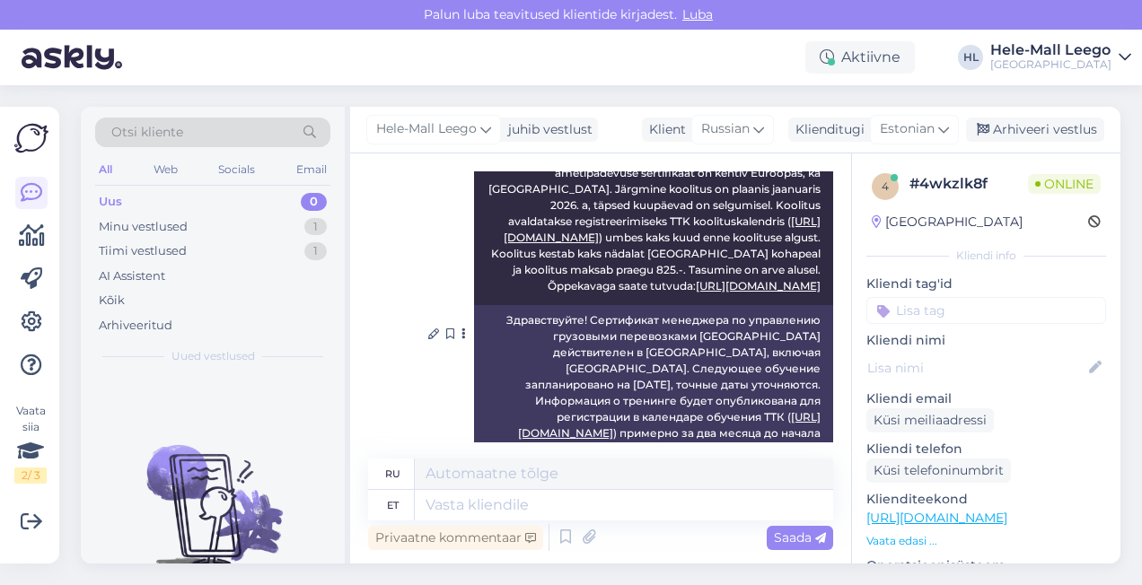
scroll to position [785, 0]
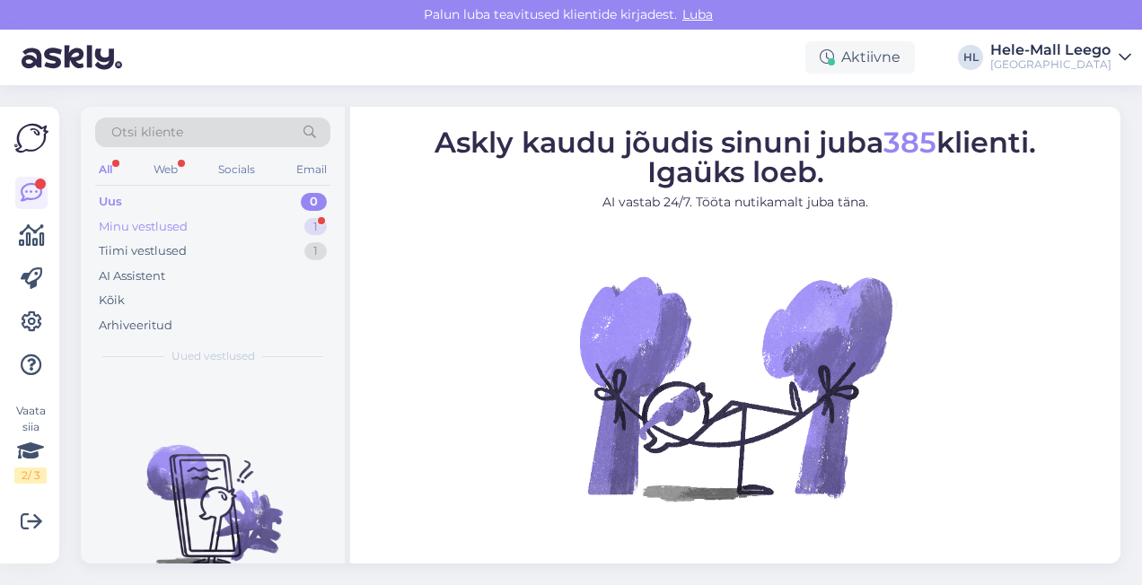
click at [165, 219] on div "Minu vestlused" at bounding box center [143, 227] width 89 height 18
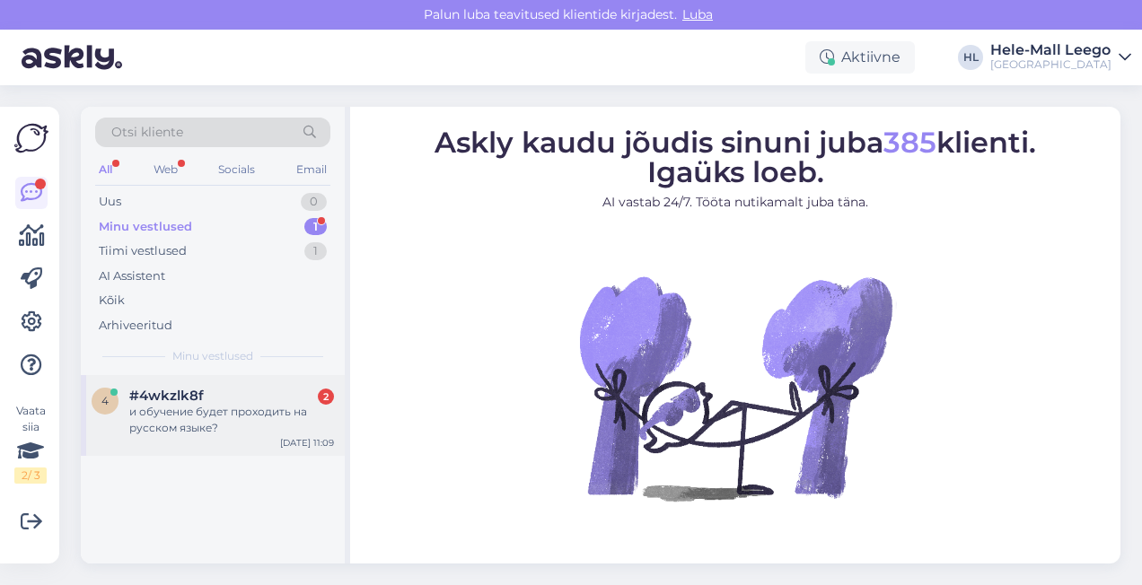
click at [207, 415] on div "и обучение будет проходить на русском языке?" at bounding box center [231, 420] width 205 height 32
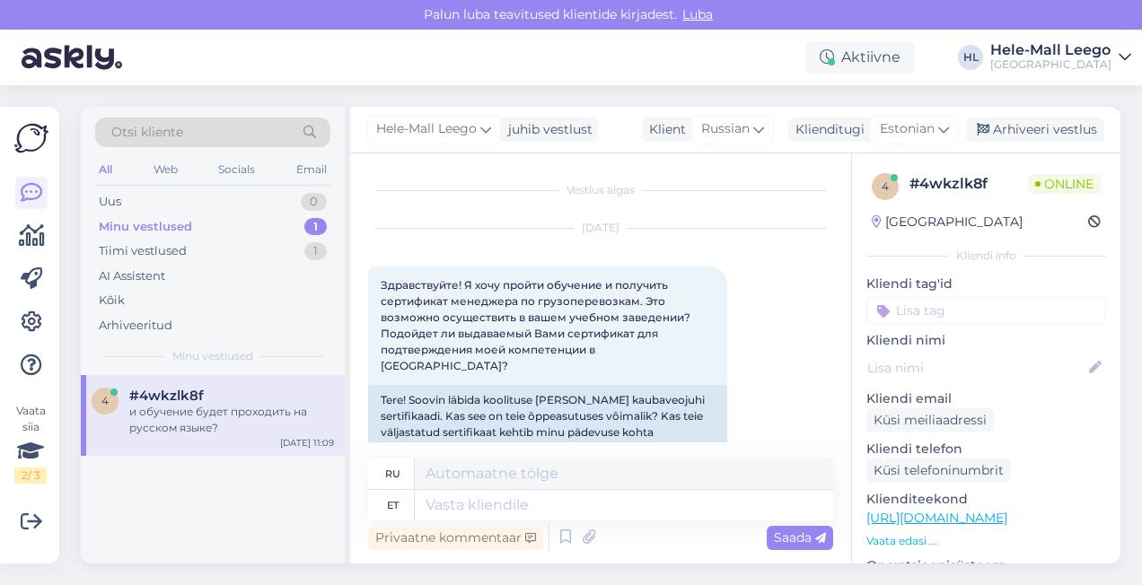
scroll to position [1033, 0]
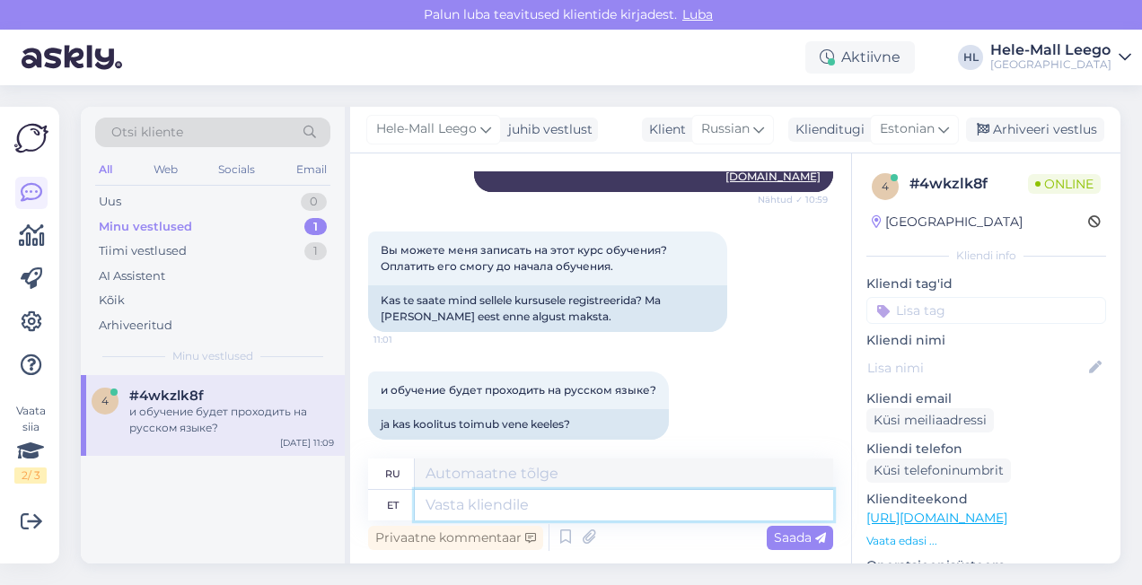
click at [503, 503] on textarea at bounding box center [624, 505] width 418 height 31
type textarea "Koolitusele"
type textarea "Для обучения"
type textarea "Koolitusele peab r"
type textarea "Обучение должно быть"
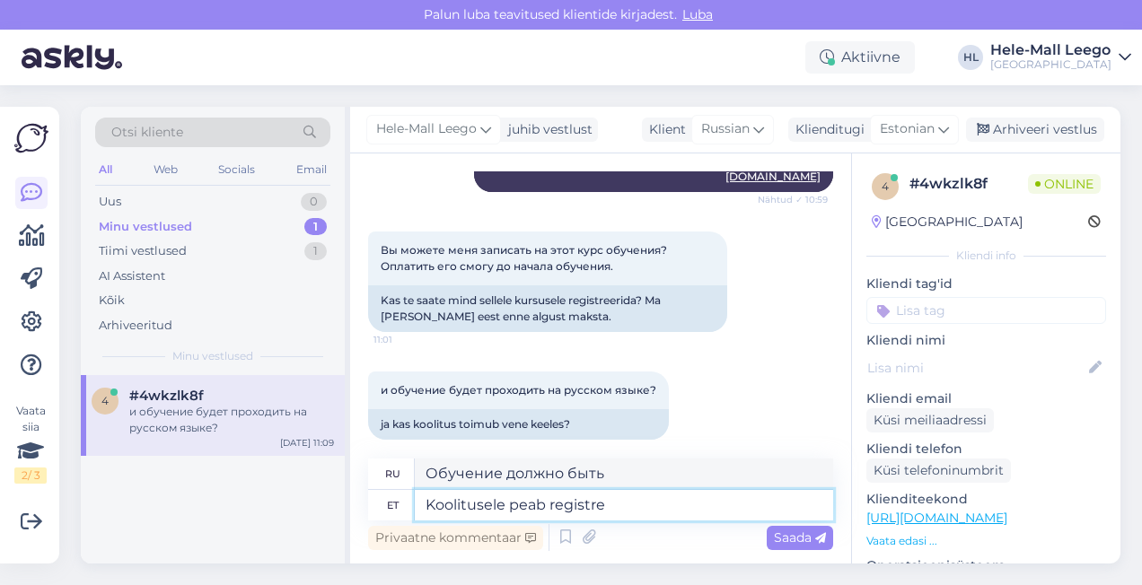
type textarea "Koolitusele peab registree"
type textarea "Регистрация на обучение обязательна."
type textarea "Koolitusele peab registreerima"
type textarea "Для участия в тренинге необходимо зарегистрироваться."
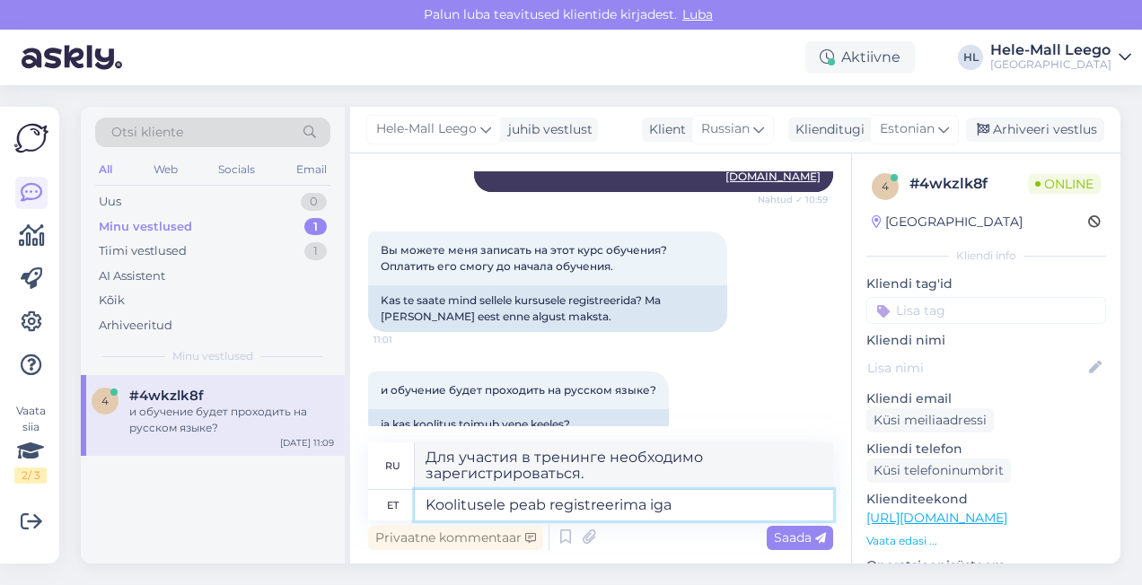
type textarea "Koolitusele peab registreerima iga"
type textarea "Всем необходимо зарегистрироваться на обучение."
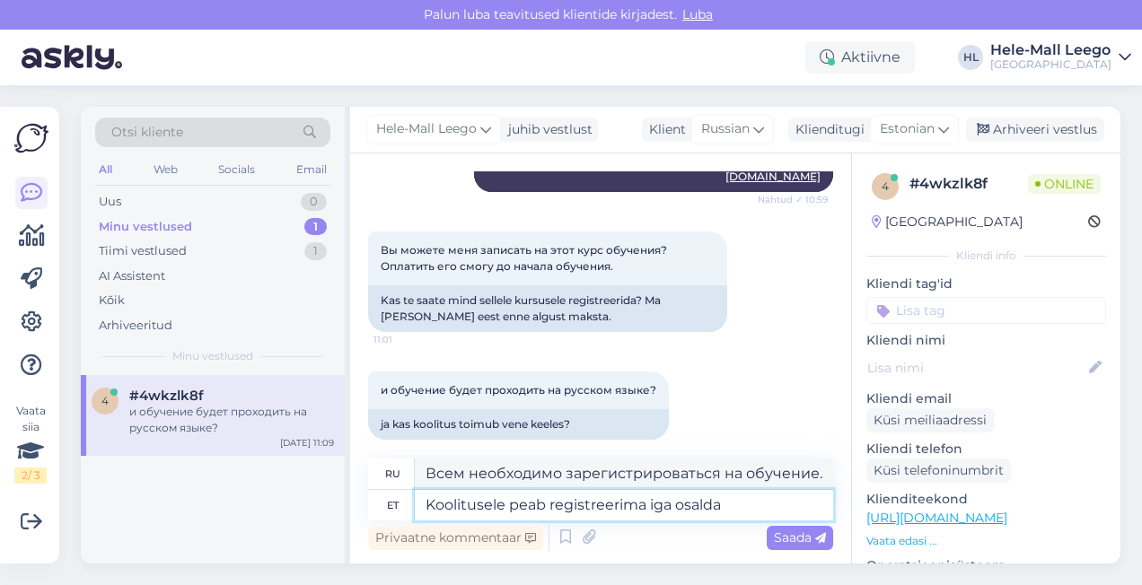
type textarea "Koolitusele peab registreerima iga osalda s"
type textarea "Каждому участнику необходимо зарегистрироваться на обучение."
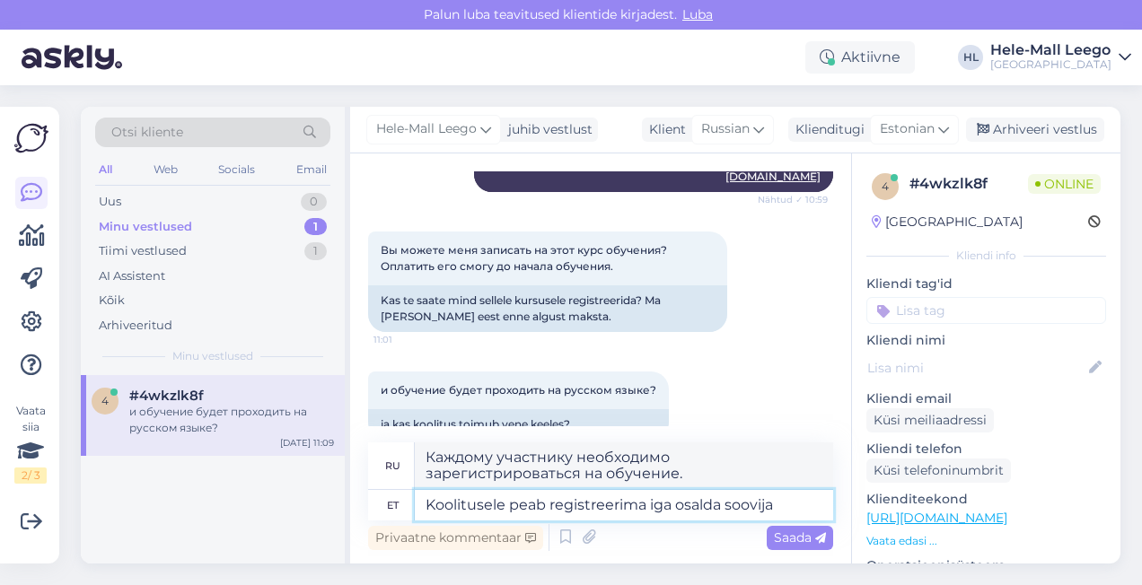
type textarea "Koolitusele peab registreerima iga osalda soovija i"
type textarea "Всем желающим принять участие необходимо зарегистрироваться на обучение."
type textarea "Koolitusele peab registreerima iga osalda soovija ise"
type textarea "Каждый участник должен самостоятельно зарегистрироваться на обучение."
click at [705, 508] on textarea "Koolitusele peab registreerima iga osalda soovija ise" at bounding box center [624, 505] width 418 height 31
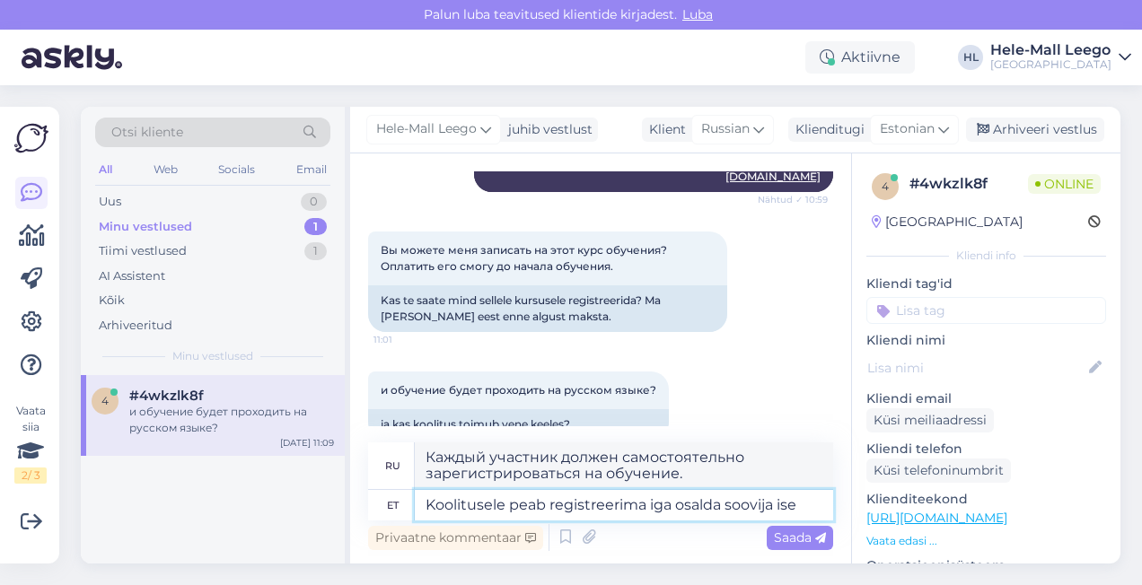
type textarea "Koolitusele peab registreerima iga osaleda soovija ise"
type textarea "Каждый желающий принять участие должен самостоятельно зарегистрироваться на обу…"
click at [808, 504] on textarea "Koolitusele peab registreerima iga osaleda soovija ise" at bounding box center [624, 505] width 418 height 31
type textarea "Koolitusele peab registreerima iga osaleda soovija ise TT"
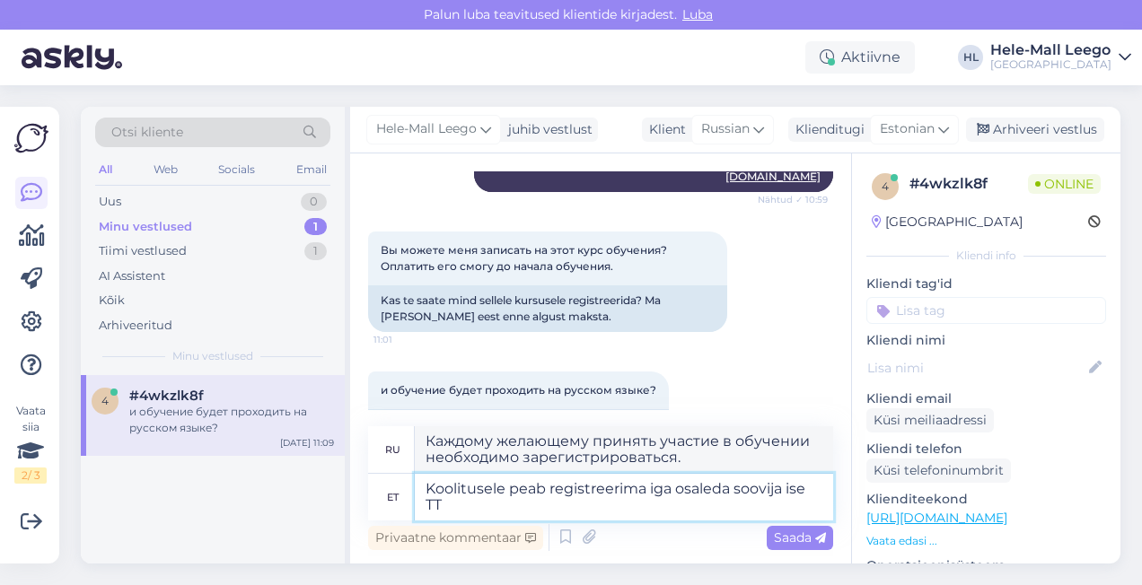
type textarea "Каждый желающий принять участие в тренинге должен зарегистрироваться. TT"
type textarea "Koolitusele peab registreerima iga osaleda soovija ise TTK"
type textarea "Каждый желающий принять участие в обучении должен зарегистрироваться в ТТК."
type textarea "Koolitusele peab registreerima iga osaleda soovija ise TTK kooli"
type textarea "Каждому желающему принять участие в обучении необходимо зарегистрироваться в Шк…"
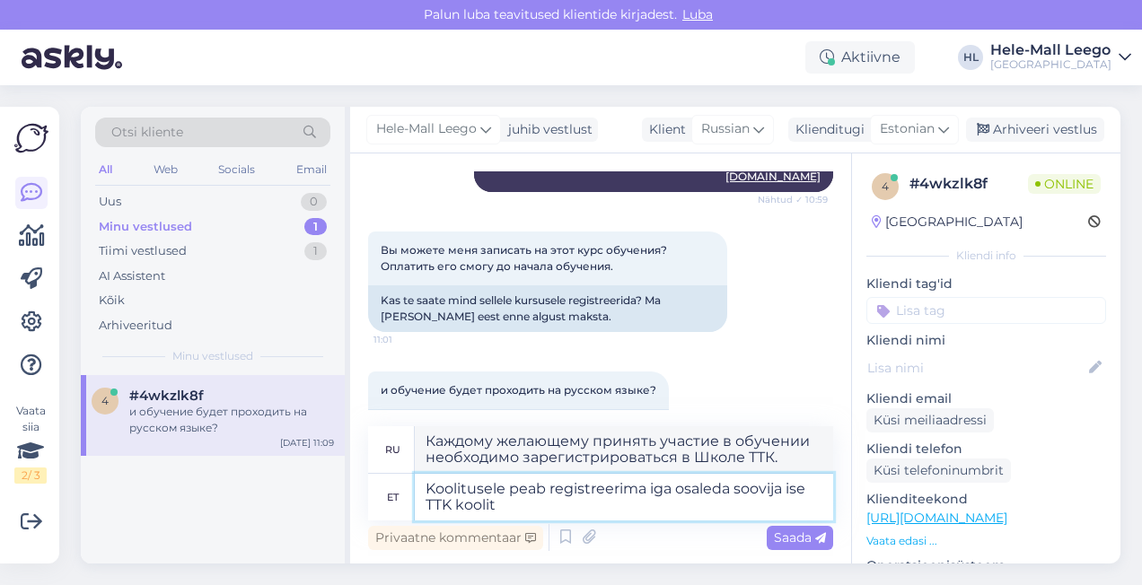
type textarea "Koolitusele peab registreerima iga osaleda soovija ise TTK koolitu"
type textarea "Каждый желающий принять участие в обучении должен зарегистрироваться в школе ТТ…"
type textarea "Koolitusele peab registreerima iga osaleda soovija ise TTK koolitus"
type textarea "Каждому желающему принять участие в обучении необходимо зарегистрироваться в уч…"
type textarea "Koolitusele peab registreerima iga osaleda soovija ise TTK koolitusk"
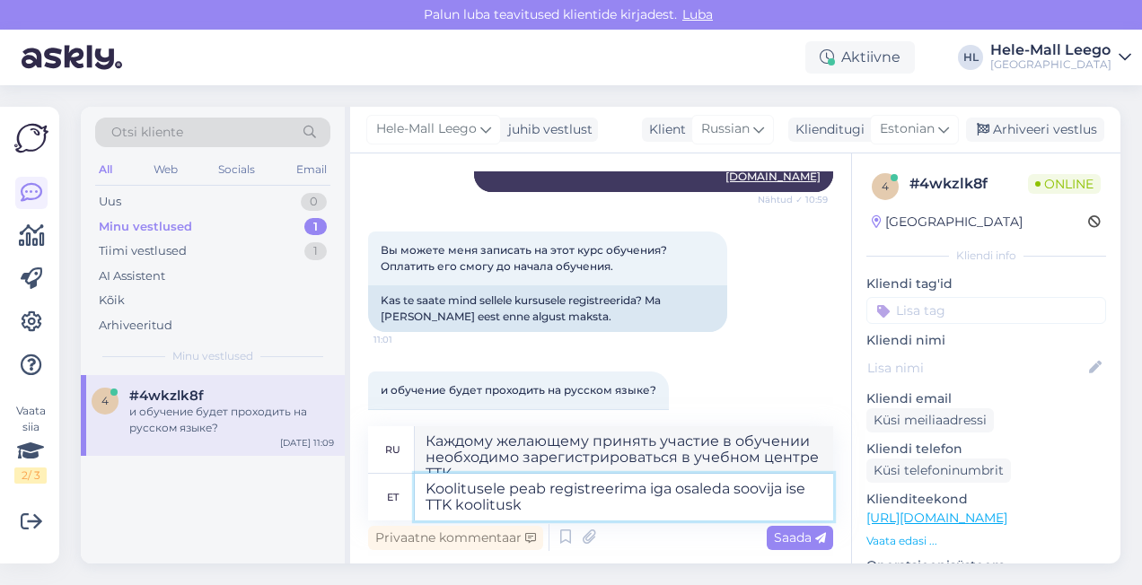
type textarea "Каждый желающий принять участие должен самостоятельно зарегистрироваться на обу…"
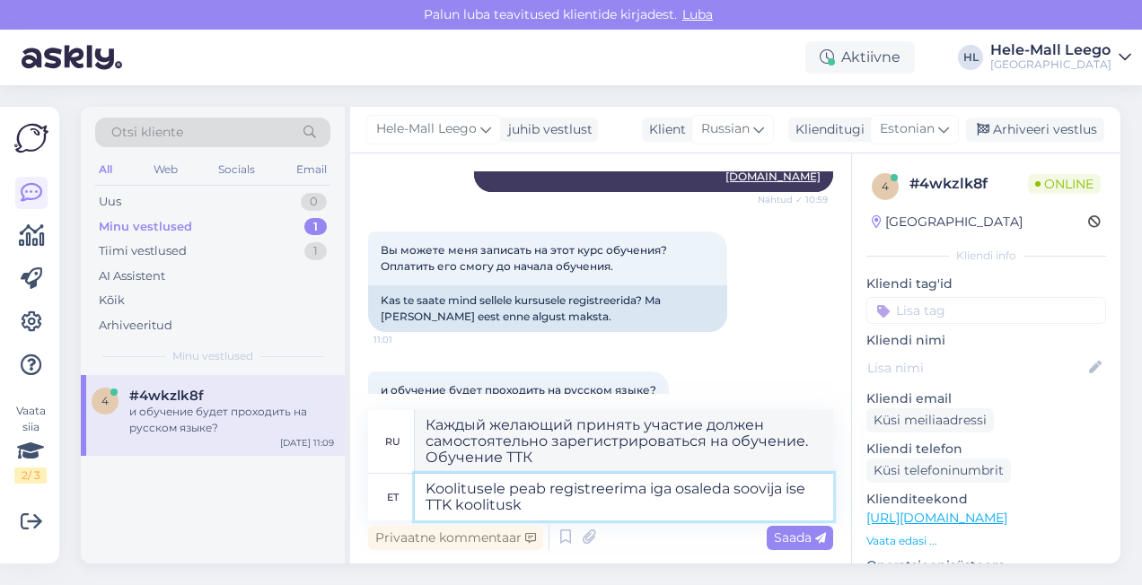
type textarea "Koolitusele peab registreerima iga osaleda soovija ise TTK koolituska"
type textarea "Каждому желающему принять участие в обучении необходимо зарегистрироваться в уч…"
type textarea "Koolitusele peab registreerima iga osaleda soovija ise TTK koolituskale"
type textarea "Каждому желающему принять участие в обучении необходимо зарегистрироваться в уч…"
type textarea "Koolitusele peab registreerima iga osaleda soovija ise TTK koolituskalen"
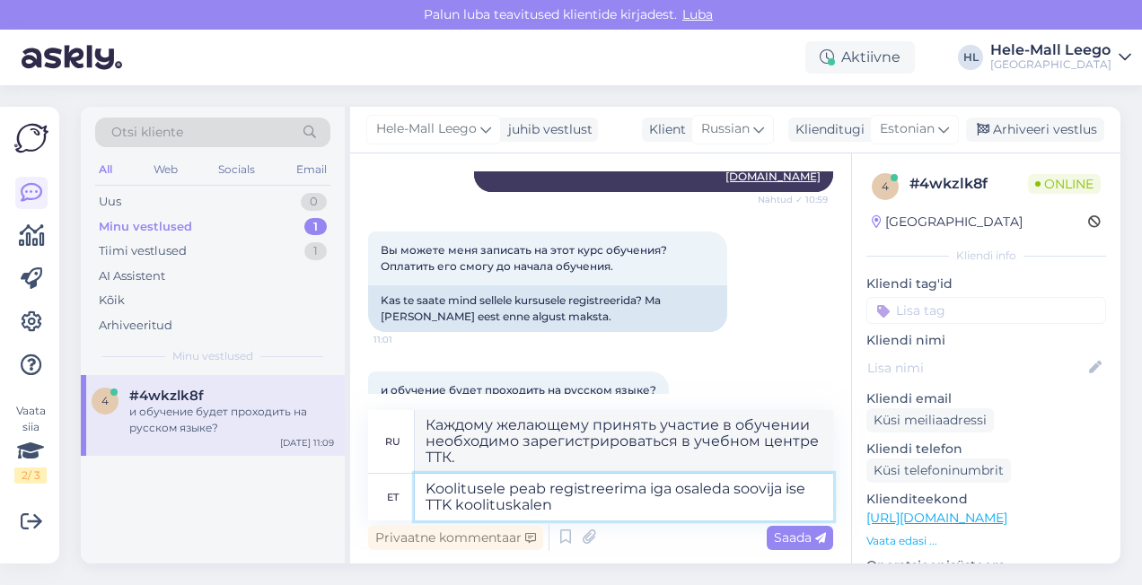
type textarea "Каждому желающему принять участие в обучении необходимо зарегистрироваться на к…"
type textarea "Koolitusele peab registreerima iga osaleda soovija ise TTK koolituskalend"
type textarea "Каждый желающий принять участие в обучении должен самостоятельно зарегистрирова…"
type textarea "Koolitusele peab registreerima iga osaleda soovija ise TTK koolituskalendr"
type textarea "Каждый желающий принять участие в обучении должен самостоятельно зарегистрирова…"
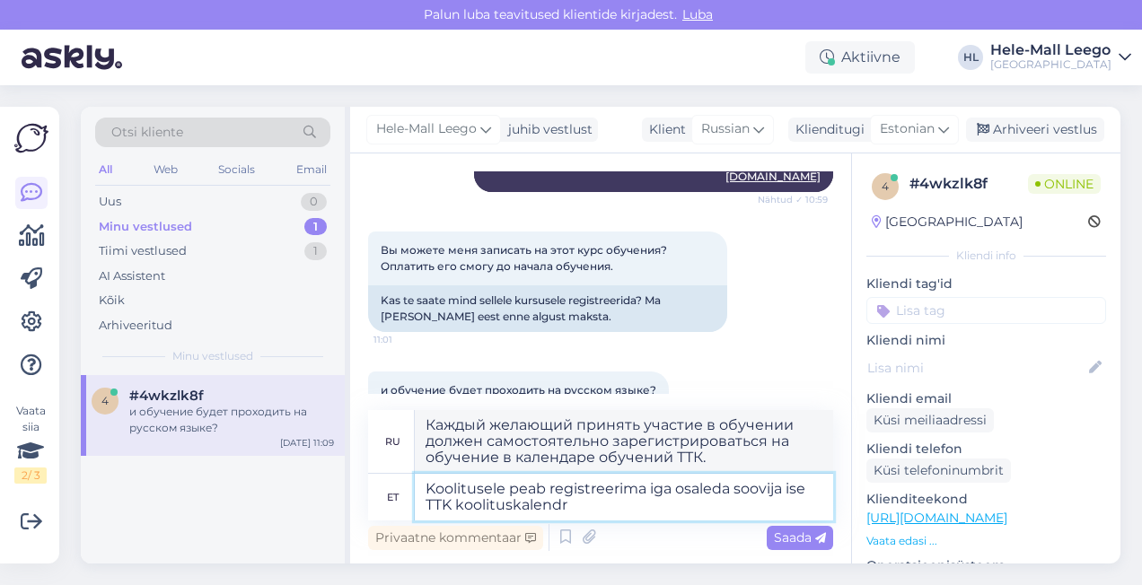
type textarea "Koolitusele peab registreerima iga osaleda soovija ise TTK koolituskalendri"
type textarea "Каждому желающему принять участие в обучении необходимо самостоятельно зарегист…"
type textarea "Koolitusele peab registreerima iga osaleda soovija ise TTK koolituskalendris"
type textarea "Каждому желающему принять участие в обучении необходимо зарегистрироваться в ка…"
type textarea "Koolitusele peab registreerima iga osaleda soovija ise TTK koolituskalendrist"
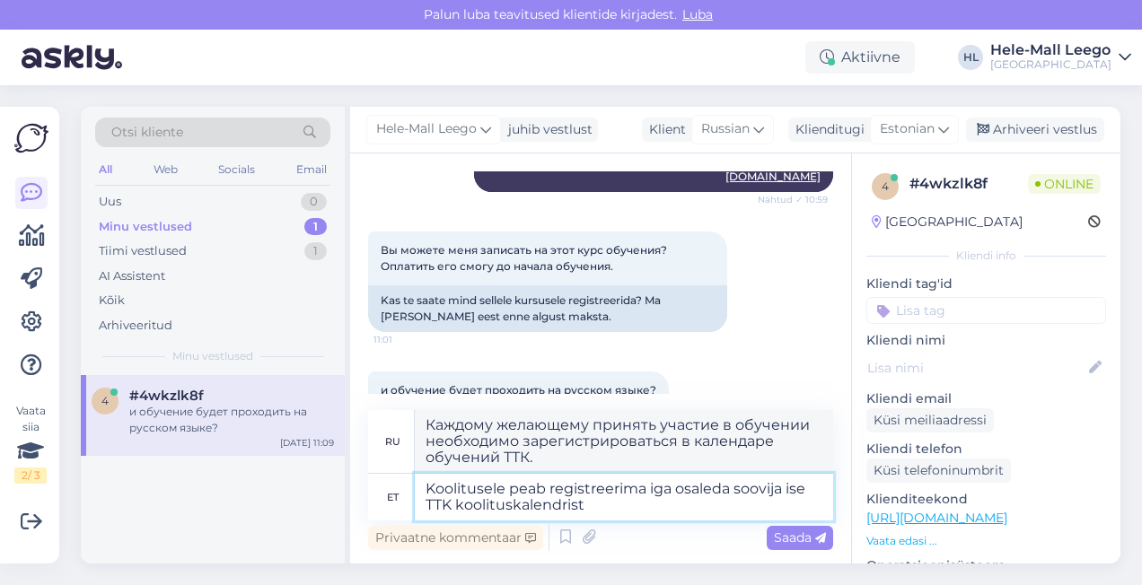
type textarea "Каждый желающий принять участие должен самостоятельно зарегистрироваться на обу…"
drag, startPoint x: 592, startPoint y: 506, endPoint x: 424, endPoint y: 509, distance: 167.8
click at [424, 509] on textarea "Koolitusele peab registreerima iga osaleda soovija ise TTK koolituskalendrist" at bounding box center [624, 497] width 418 height 47
click at [591, 506] on textarea "Koolitusele peab registreerima iga osaleda soovija ise TTK koolituskalendrist" at bounding box center [624, 497] width 418 height 47
type textarea "Koolitusele peab registreerima iga osaleda soovija ise TTK koolituskalendrist:"
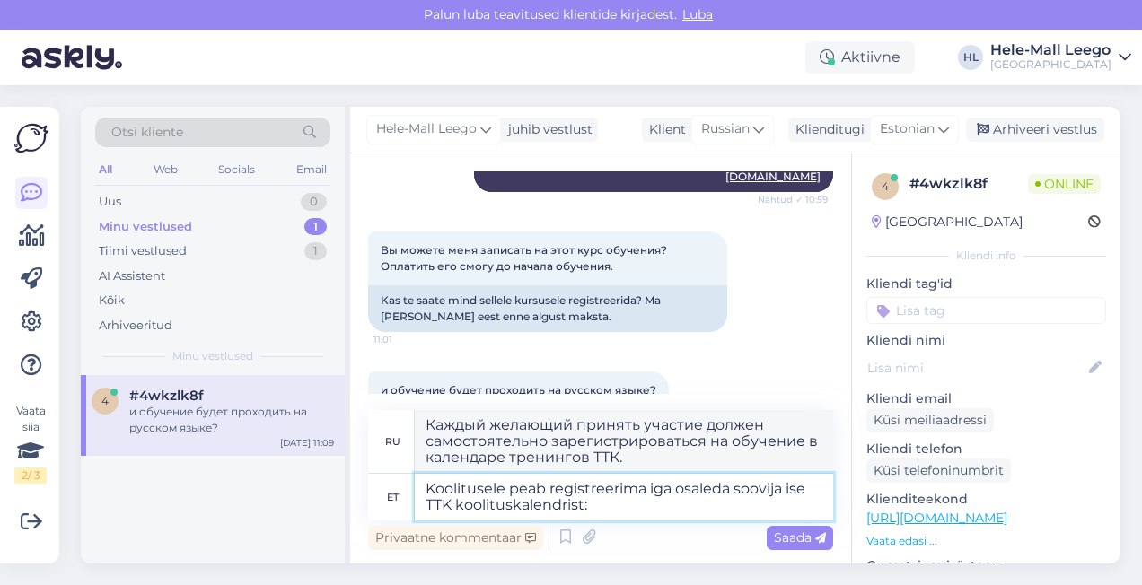
type textarea "Каждый желающий принять участие в обучении должен самостоятельно зарегистрирова…"
paste textarea "[URL][DOMAIN_NAME]"
type textarea "Koolitusele peab registreerima iga osaleda soovija ise TTK koolituskalendrist: …"
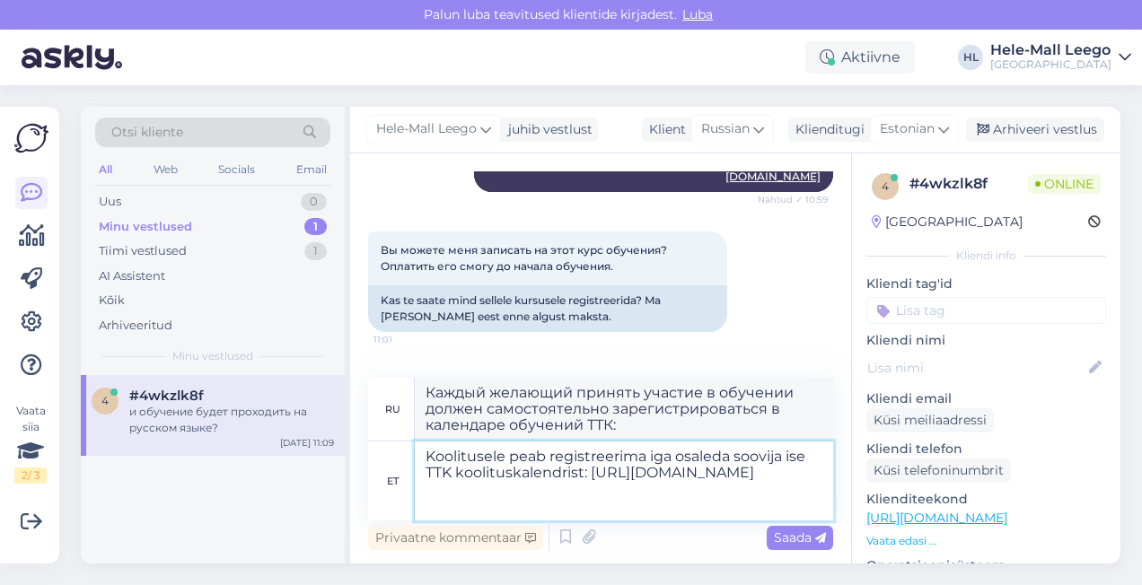
type textarea "Каждый желающий принять участие в обучении должен самостоятельно зарегистрирова…"
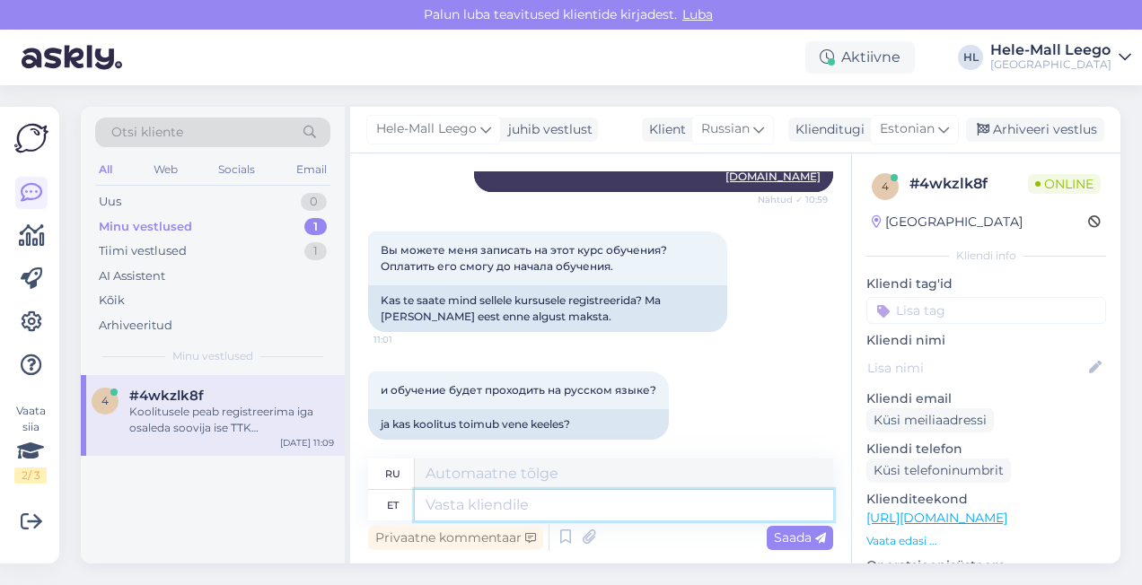
scroll to position [1221, 0]
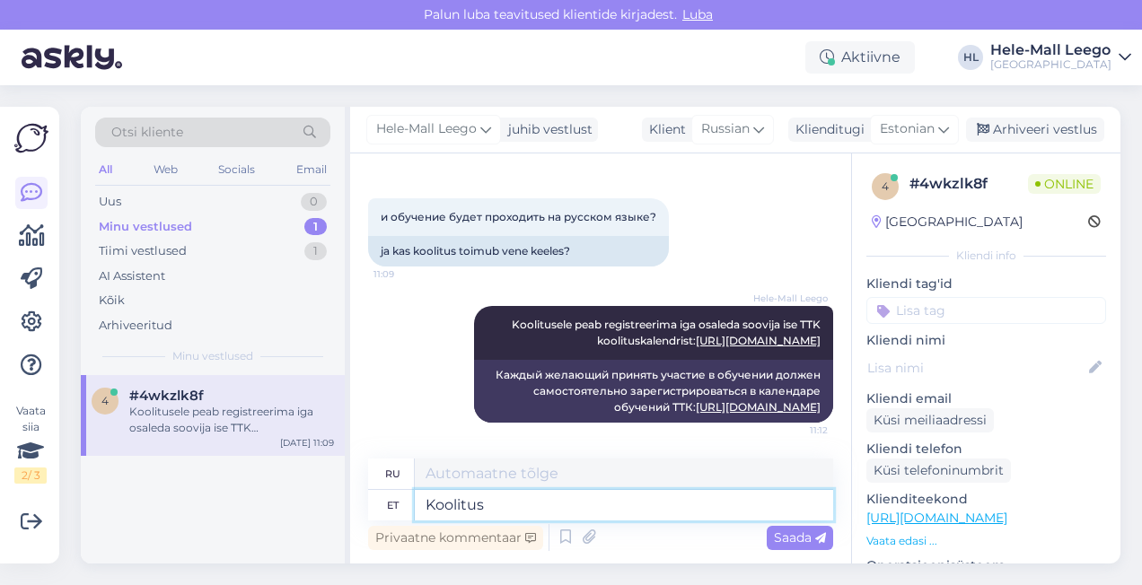
type textarea "Koolitus"
type textarea "Обучение"
type textarea "Koolitus on v"
type textarea "Обучение - это"
type textarea "Koolitus on venekeelne."
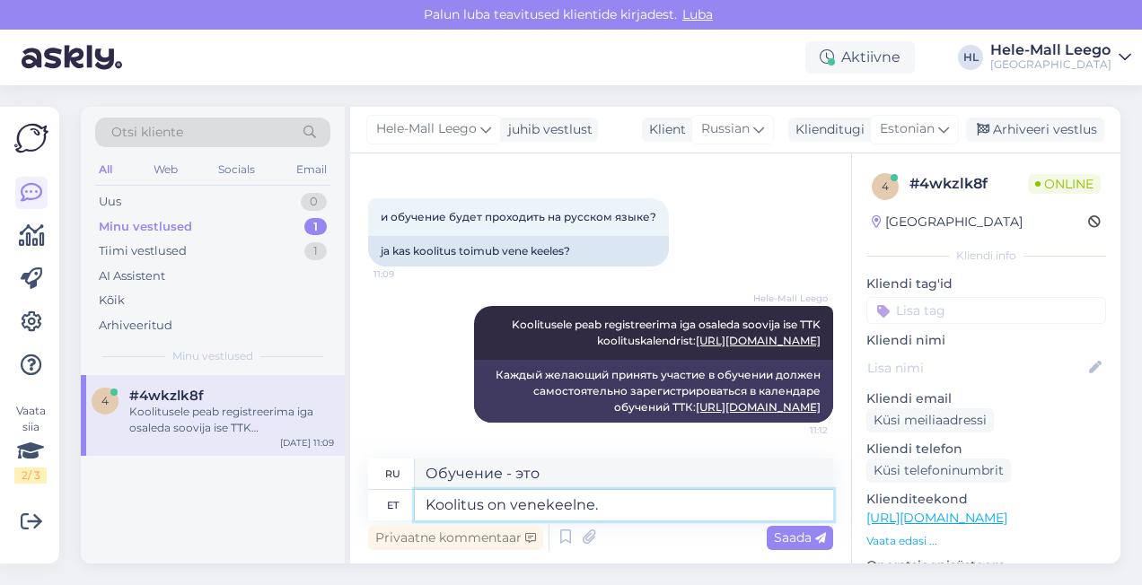
type textarea "Обучение проводится на русском языке."
type textarea "Koolitus on venekeelne."
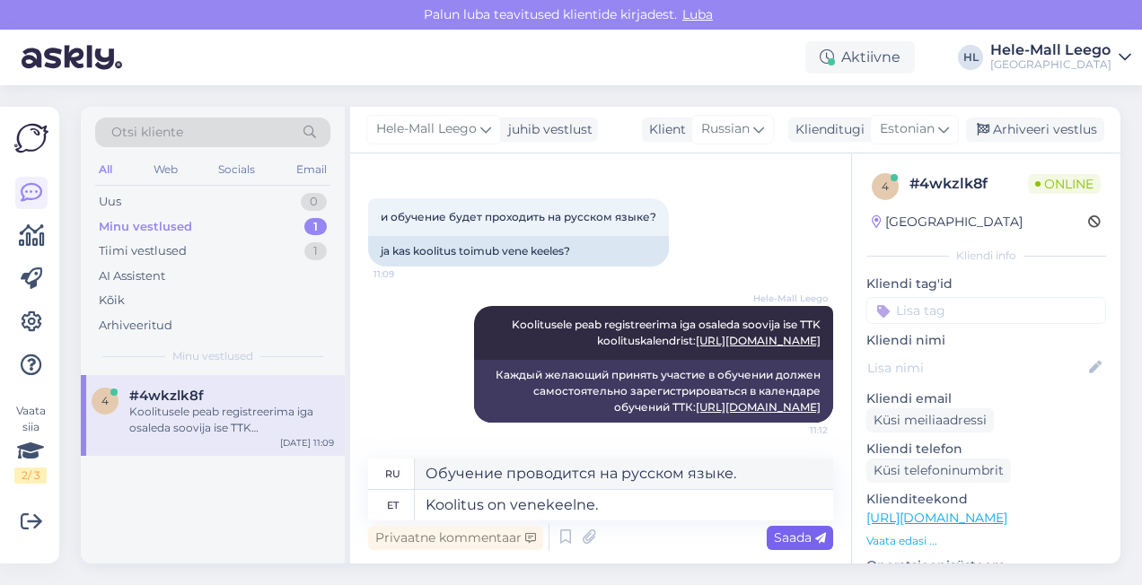
click at [785, 538] on span "Saada" at bounding box center [800, 537] width 52 height 16
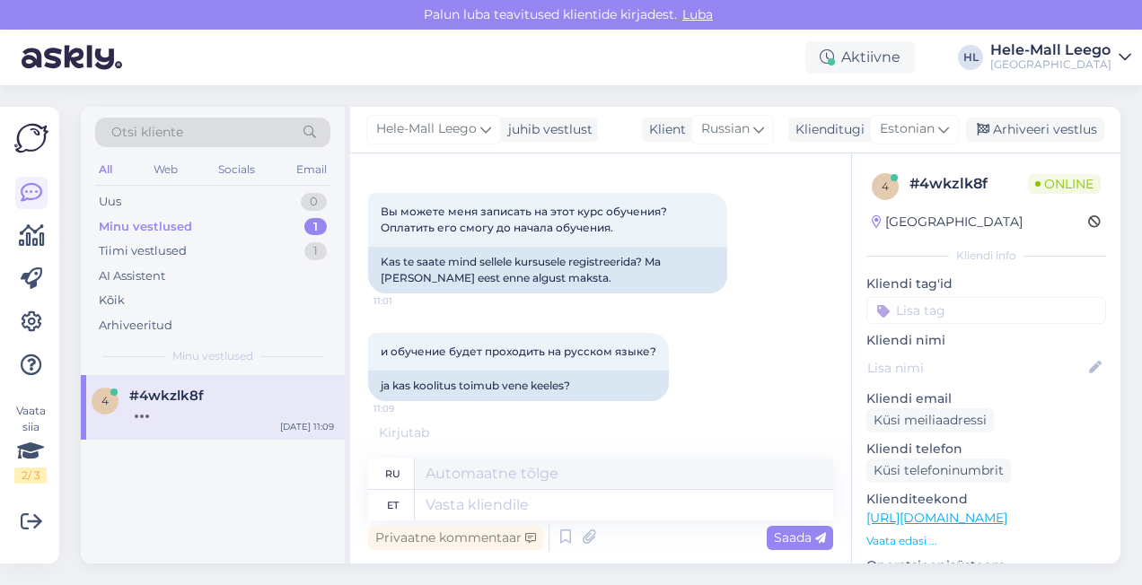
scroll to position [970, 0]
